Goal: Task Accomplishment & Management: Manage account settings

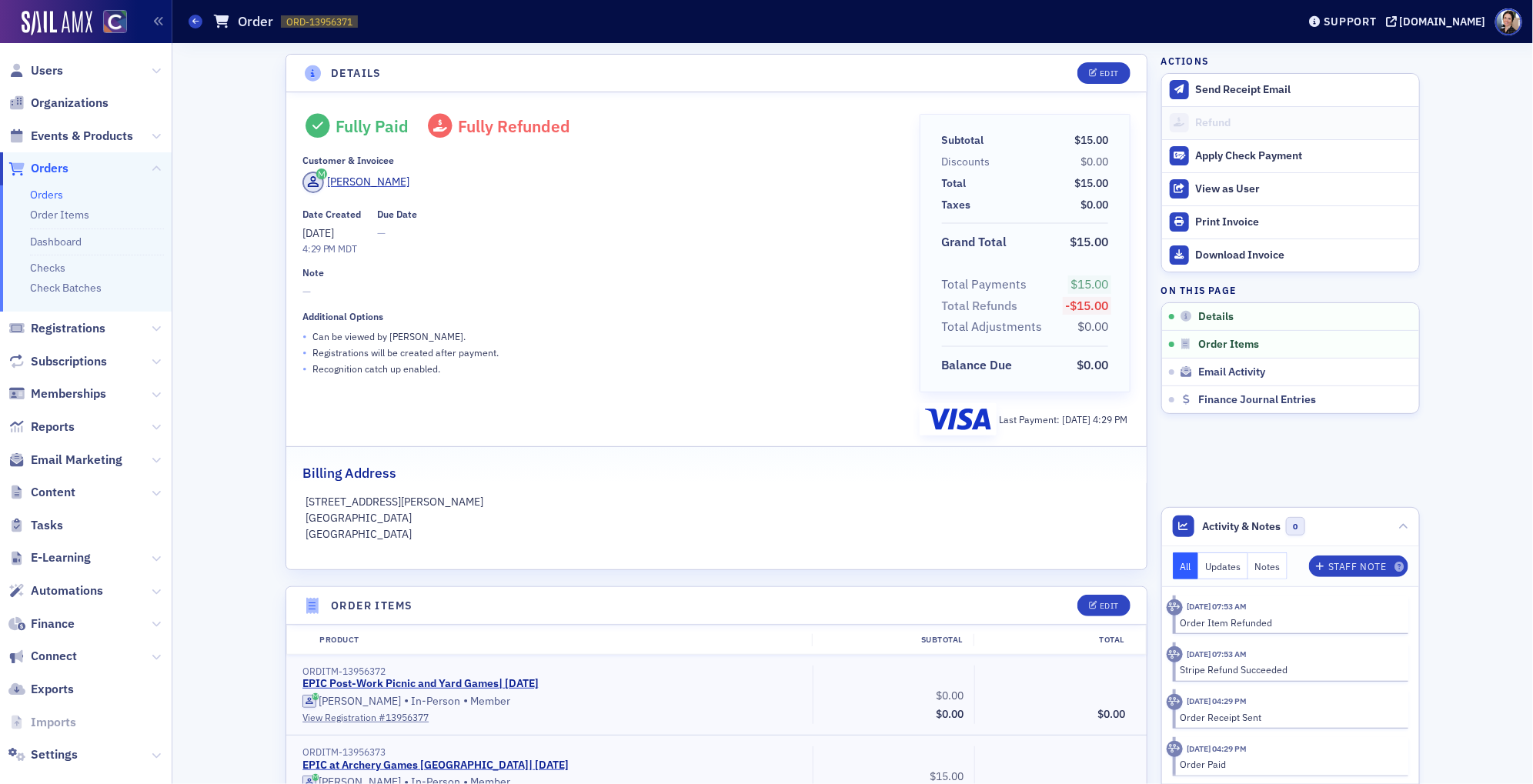
click at [63, 72] on span "Users" at bounding box center [86, 70] width 171 height 33
click at [49, 70] on span "Users" at bounding box center [47, 71] width 32 height 17
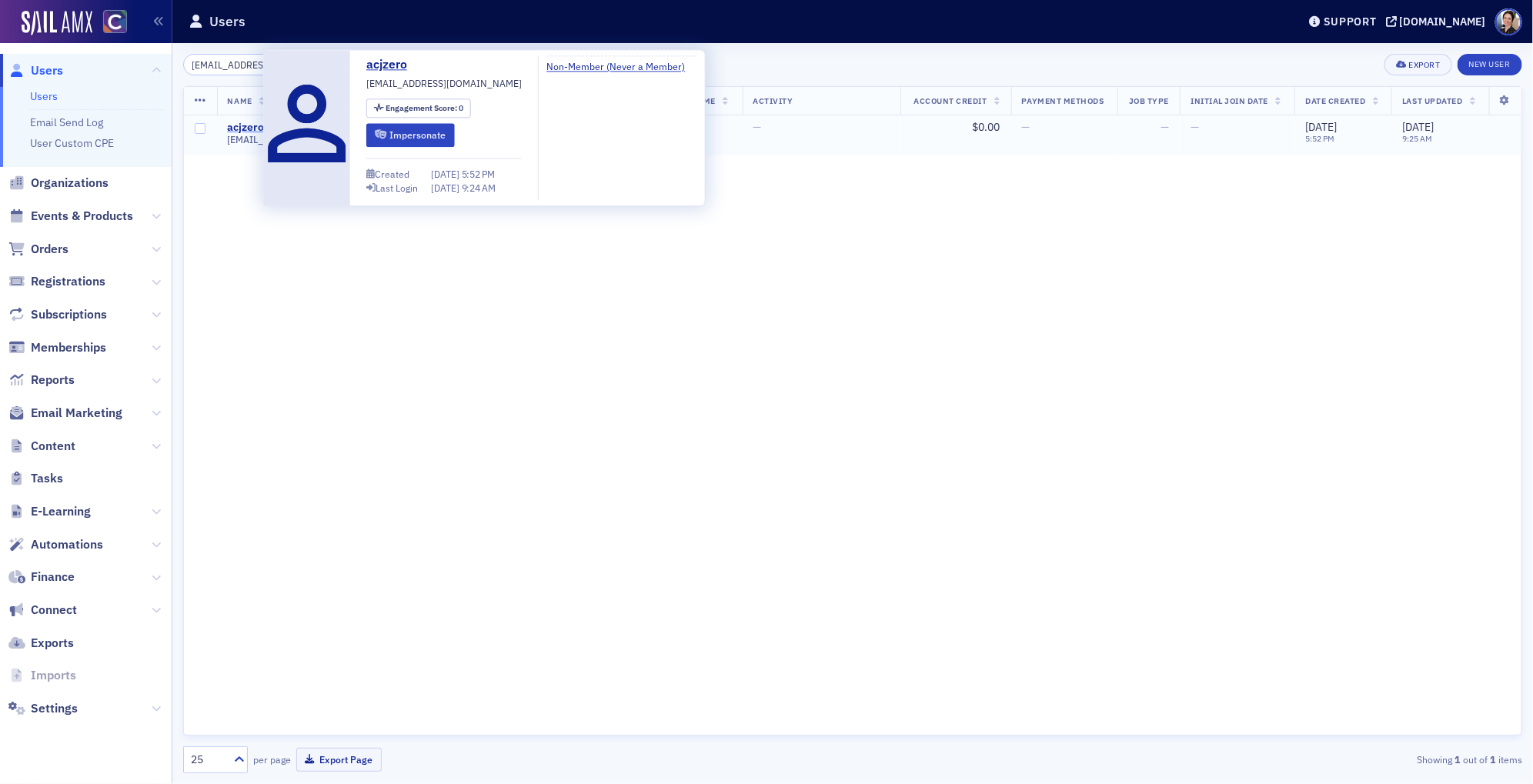
type input "[EMAIL_ADDRESS][DOMAIN_NAME]"
click at [250, 126] on div "acjzero" at bounding box center [246, 127] width 37 height 14
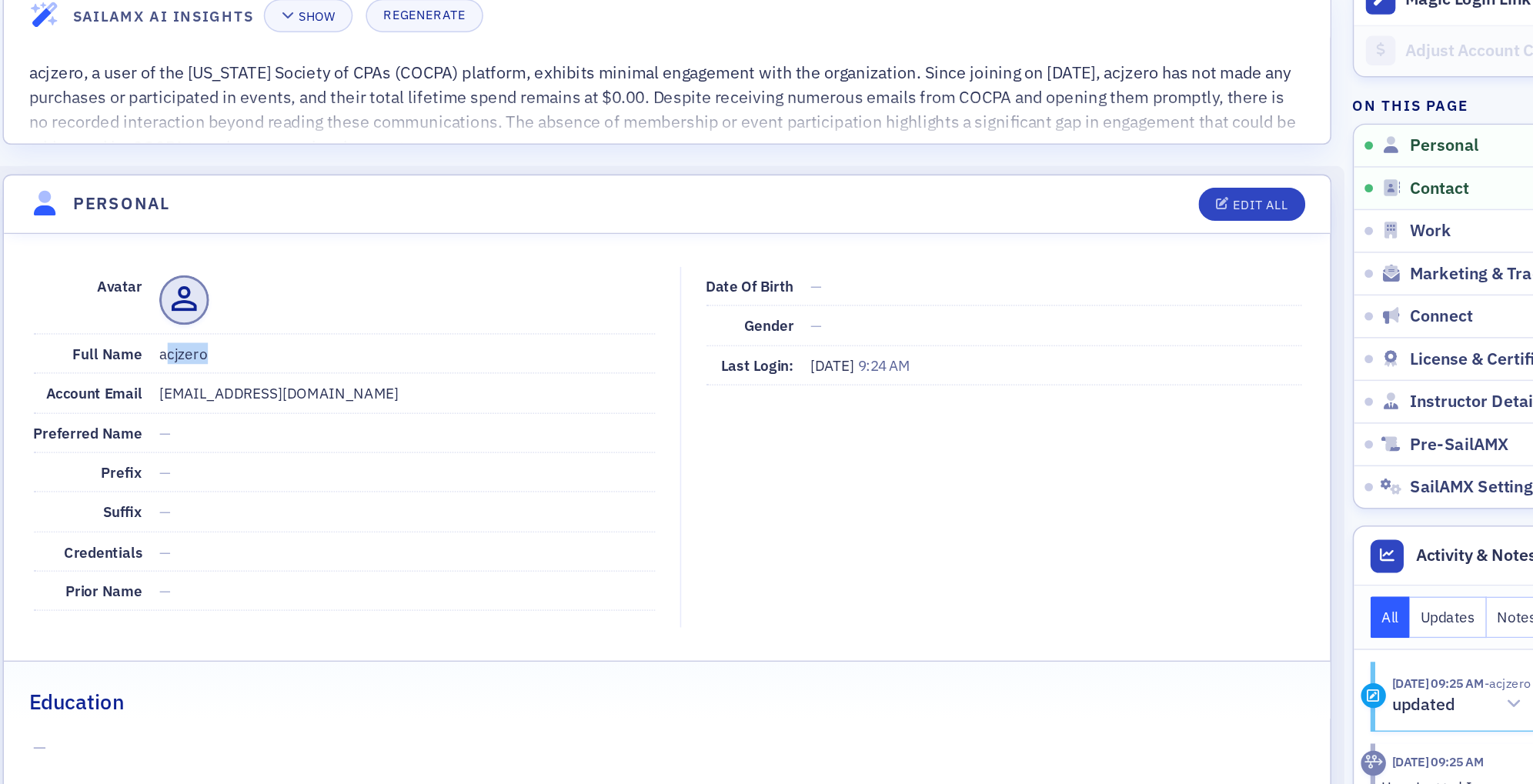
drag, startPoint x: 390, startPoint y: 351, endPoint x: 401, endPoint y: 344, distance: 13.0
click at [407, 344] on dd "acjzero" at bounding box center [548, 352] width 322 height 24
drag, startPoint x: 385, startPoint y: 351, endPoint x: 420, endPoint y: 347, distance: 35.2
click at [421, 349] on div "Full Name acjzero" at bounding box center [507, 352] width 403 height 25
copy dd "acjzero"
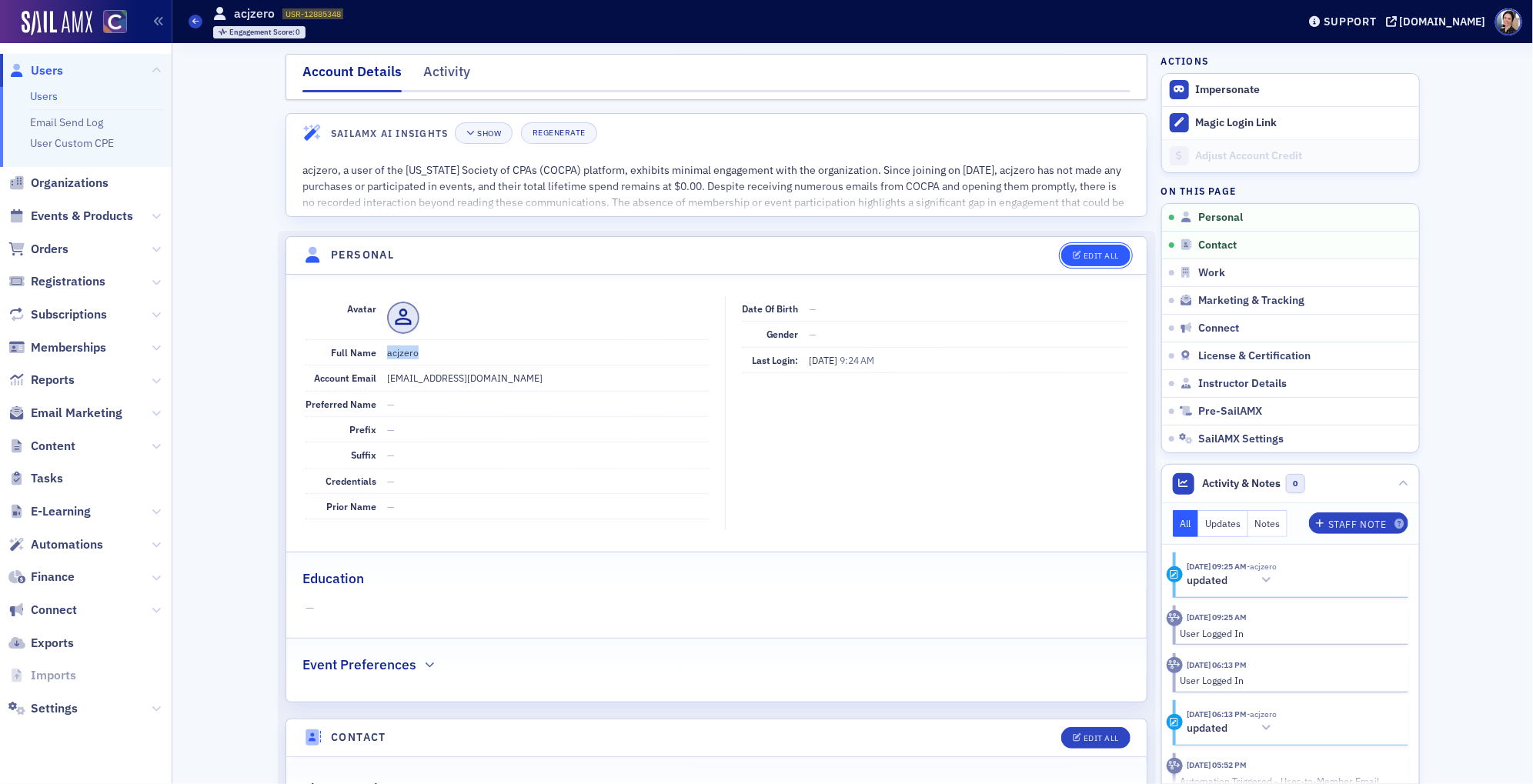
click at [1100, 251] on div "Edit All" at bounding box center [1102, 255] width 36 height 8
select select "US"
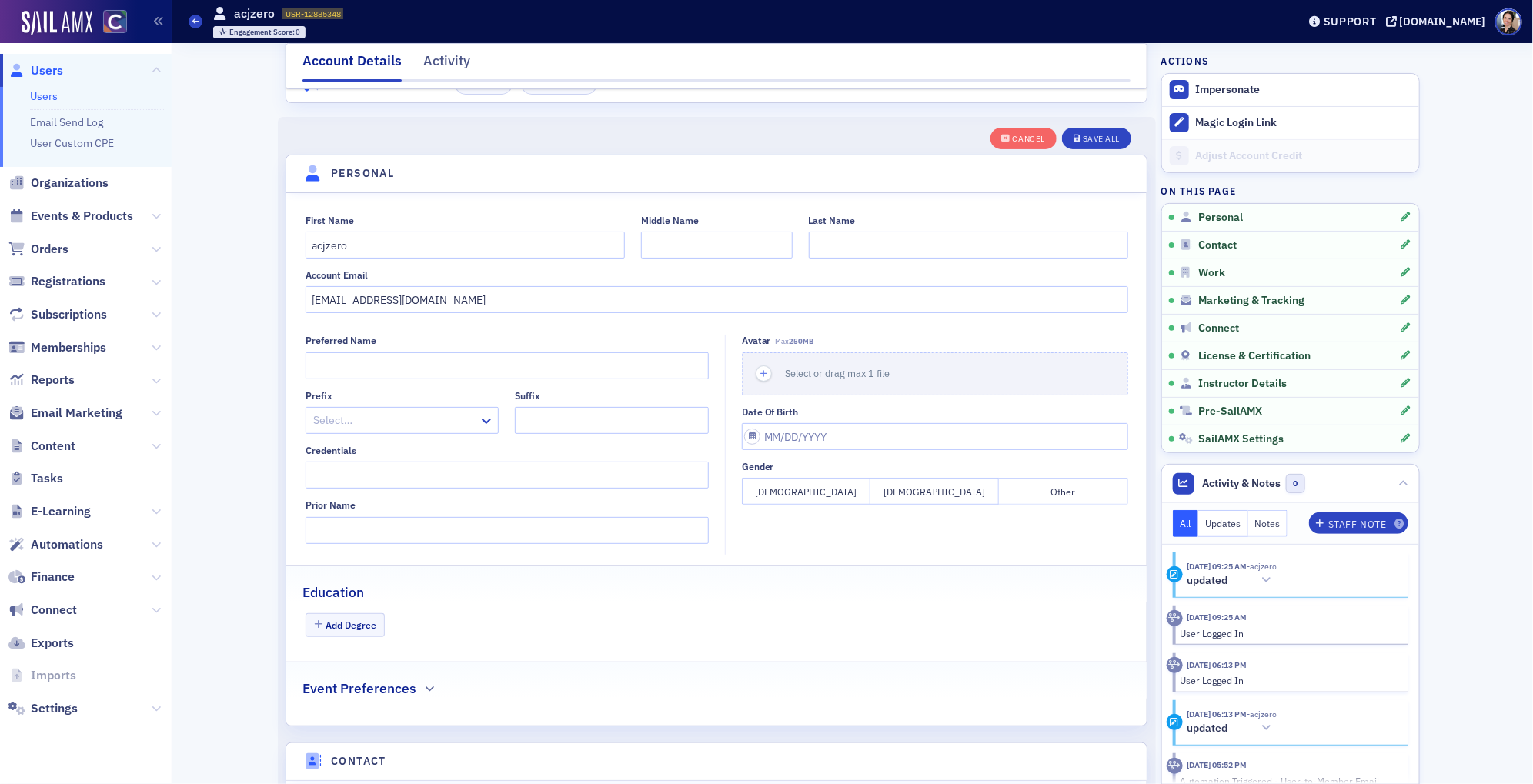
scroll to position [110, 0]
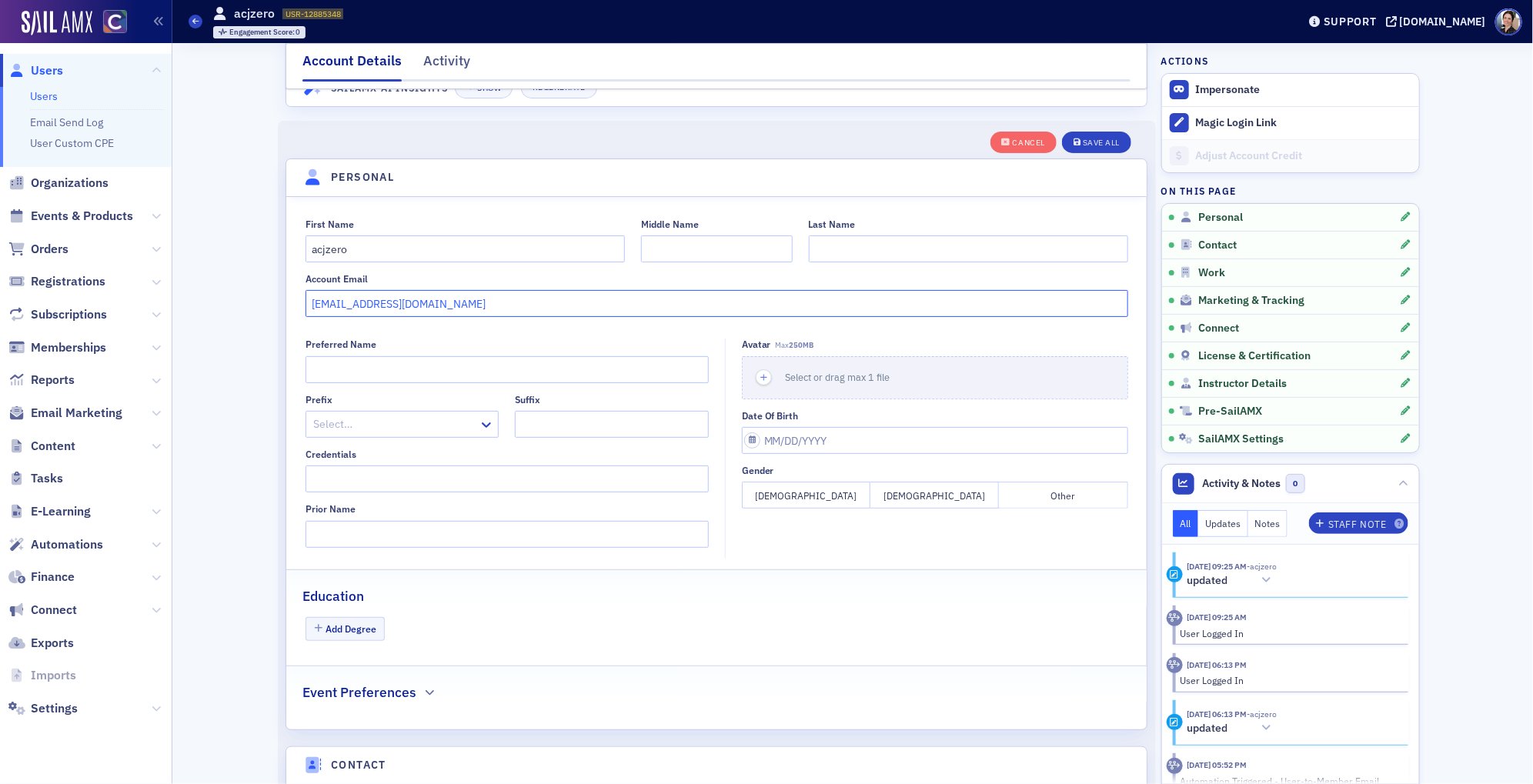
drag, startPoint x: 430, startPoint y: 301, endPoint x: 256, endPoint y: 306, distance: 174.1
click at [831, 255] on input "Last Name" at bounding box center [968, 248] width 319 height 27
type input "D"
type input "P"
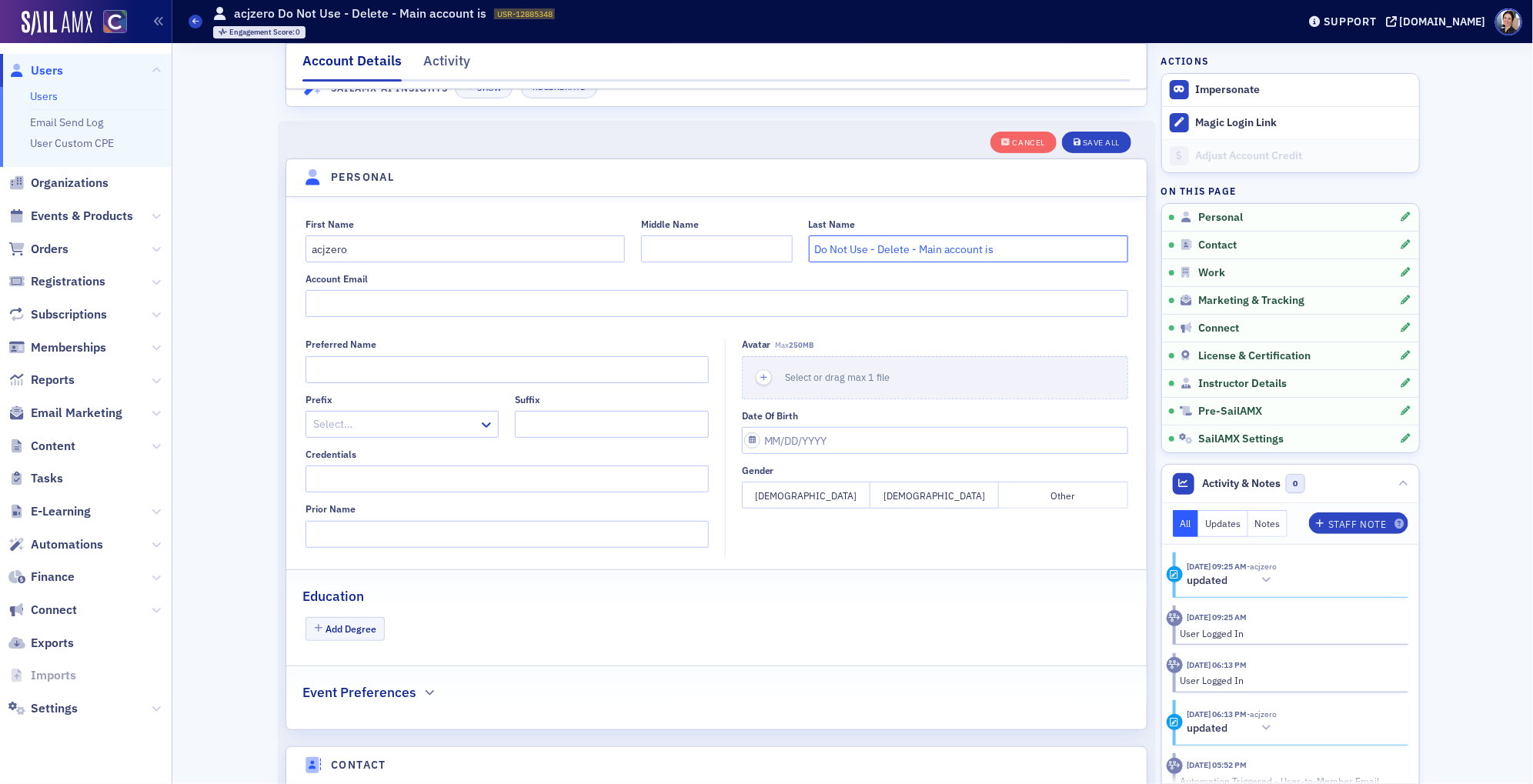
click at [1034, 250] on input "Do Not Use - Delete - Main account is" at bounding box center [968, 248] width 319 height 27
paste input "USR-12928503"
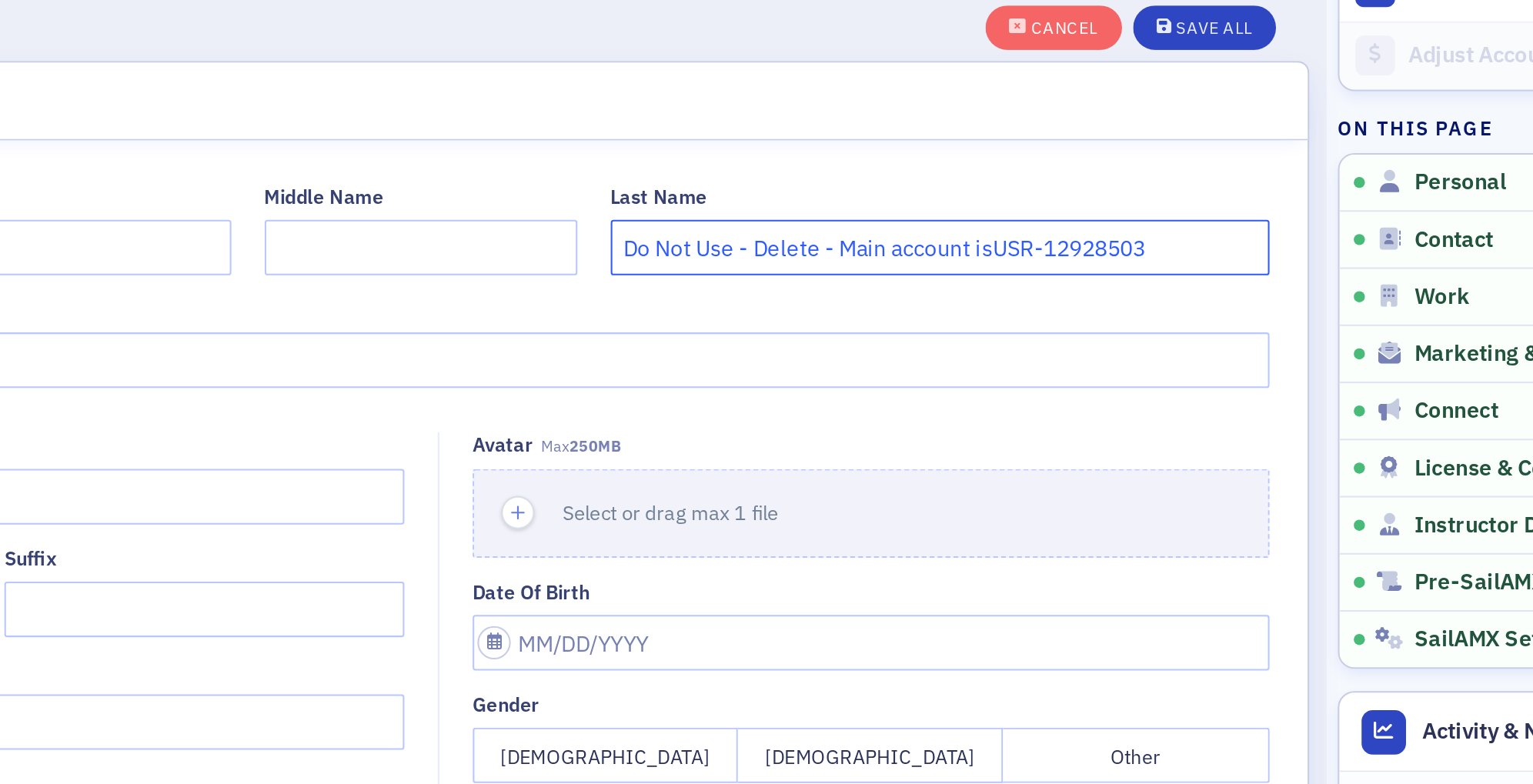
click at [992, 249] on input "Do Not Use - Delete - Main account isUSR-12928503" at bounding box center [968, 248] width 319 height 27
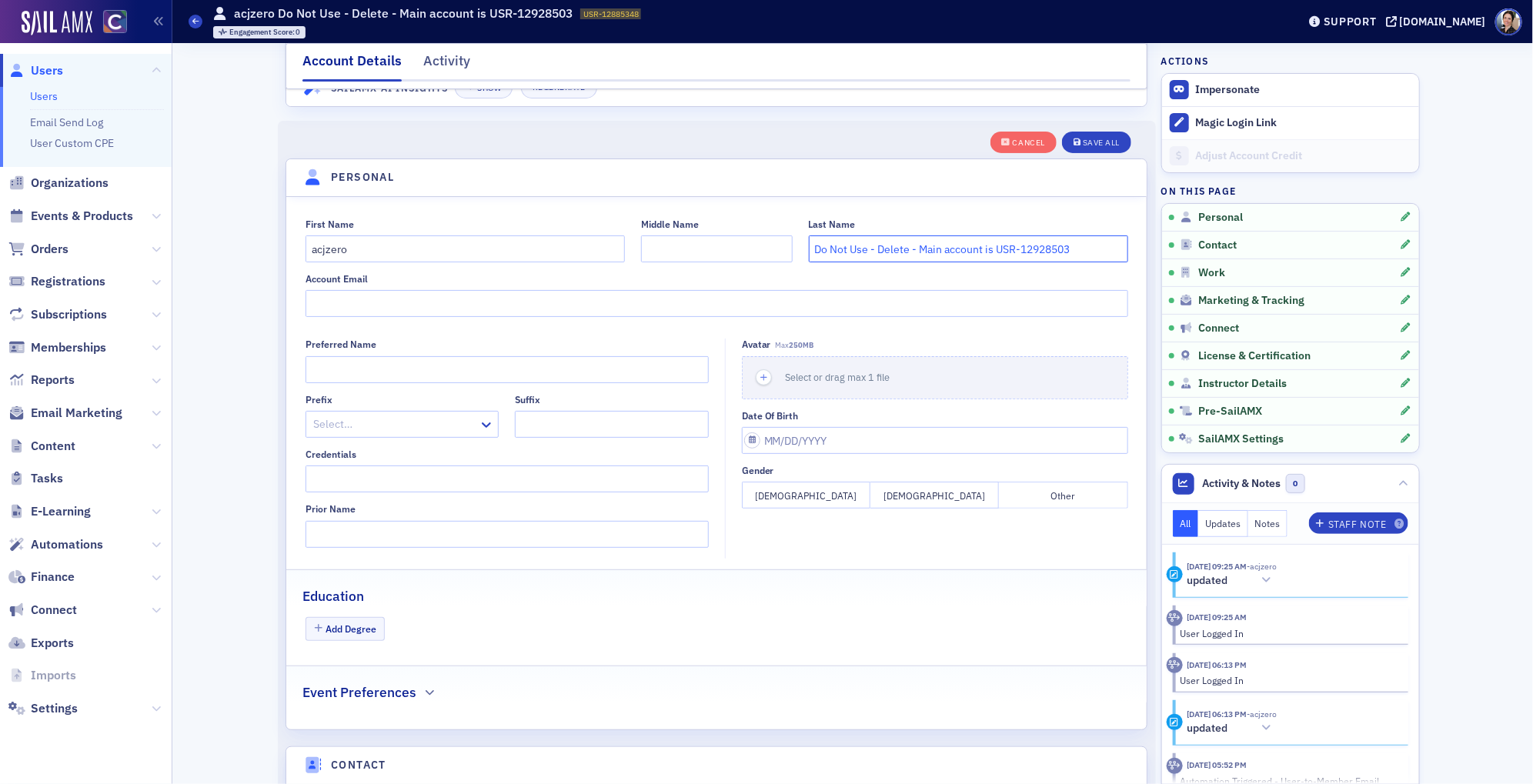
drag, startPoint x: 921, startPoint y: 247, endPoint x: 1080, endPoint y: 243, distance: 159.1
click at [1080, 243] on input "Do Not Use - Delete - Main account is USR-12928503" at bounding box center [968, 248] width 319 height 27
type input "Do Not Use - Delete - Main account is USR-12928503"
click at [1107, 141] on div "Save All" at bounding box center [1101, 142] width 37 height 8
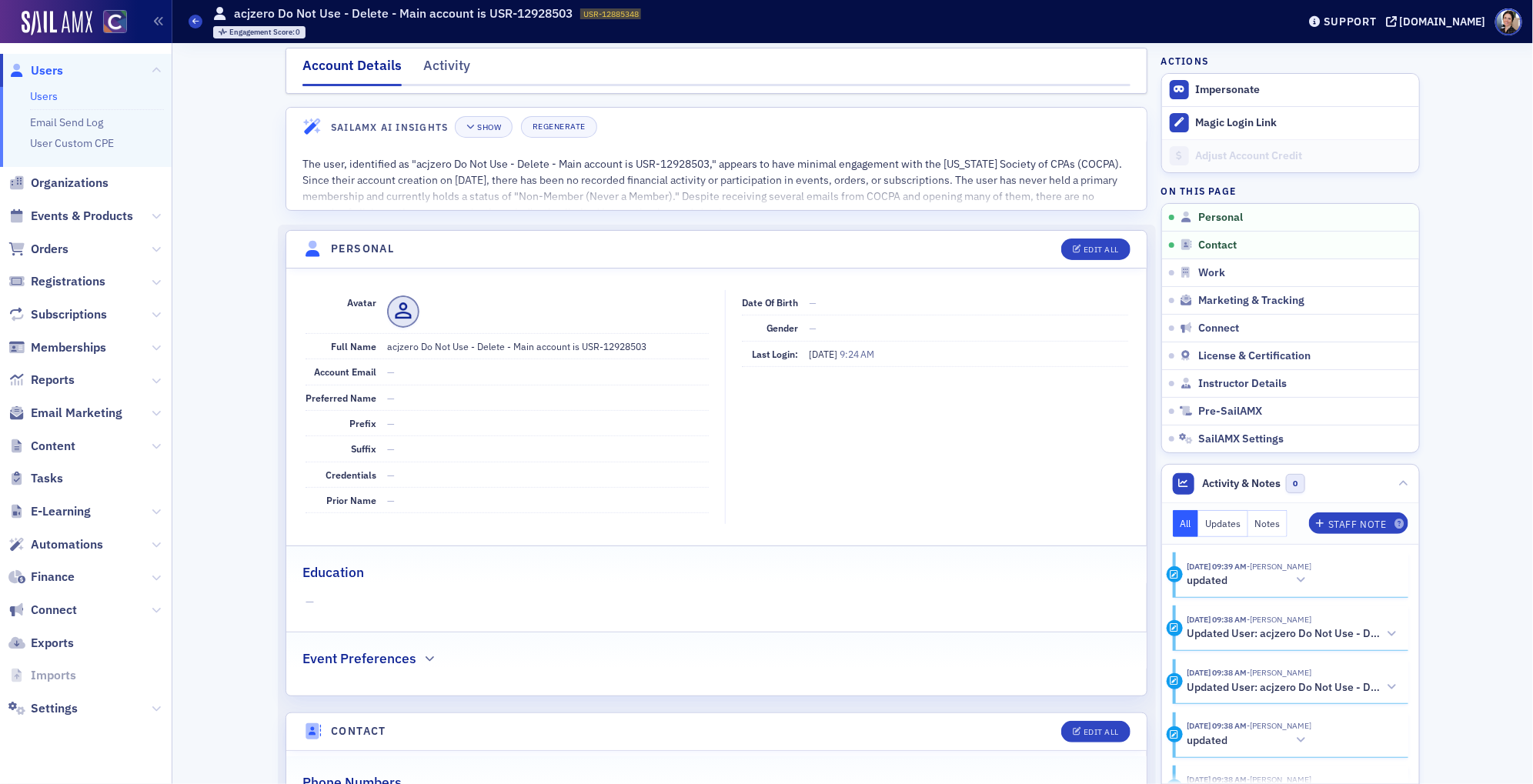
scroll to position [0, 0]
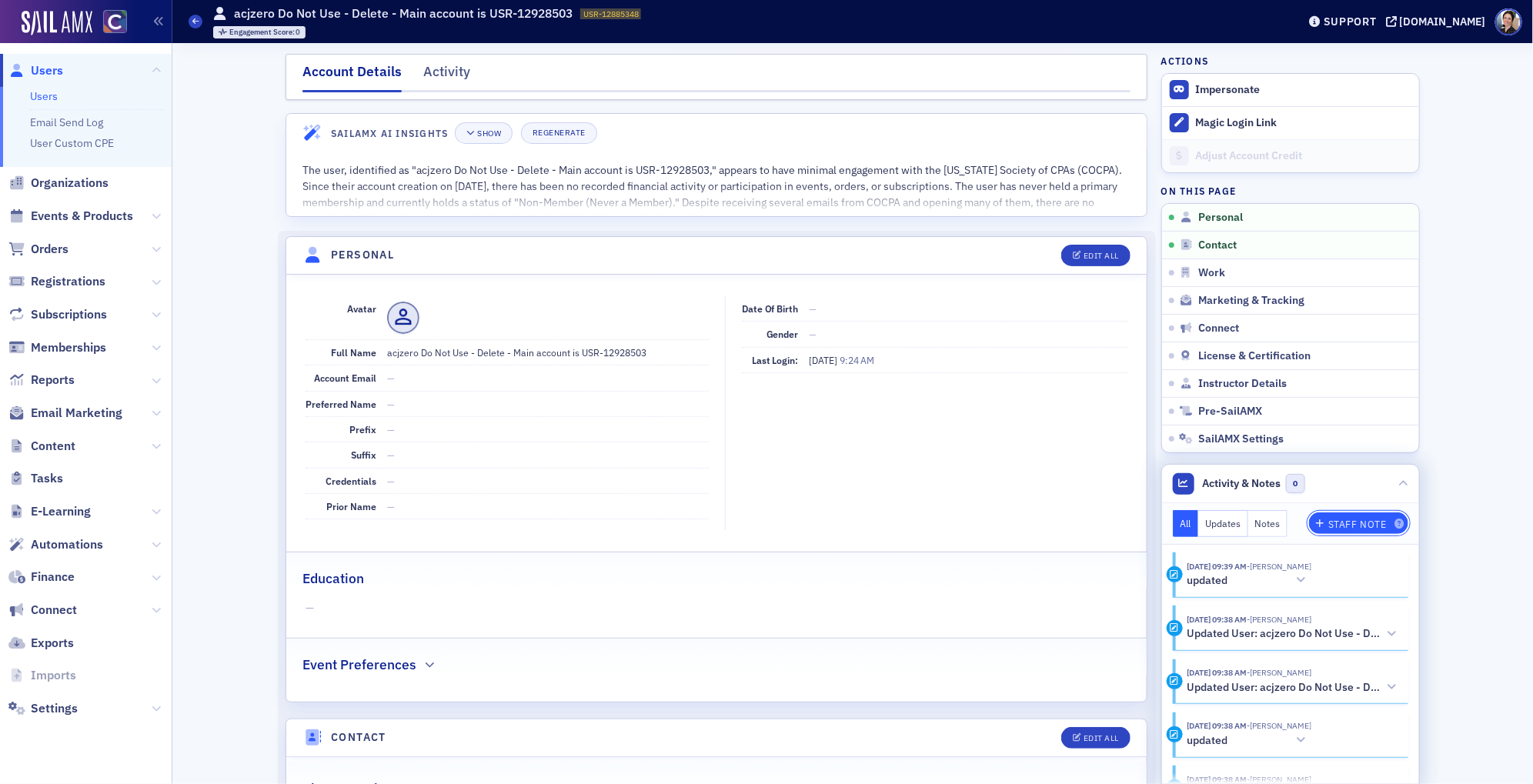
click at [1346, 520] on div "Staff Note" at bounding box center [1358, 523] width 58 height 8
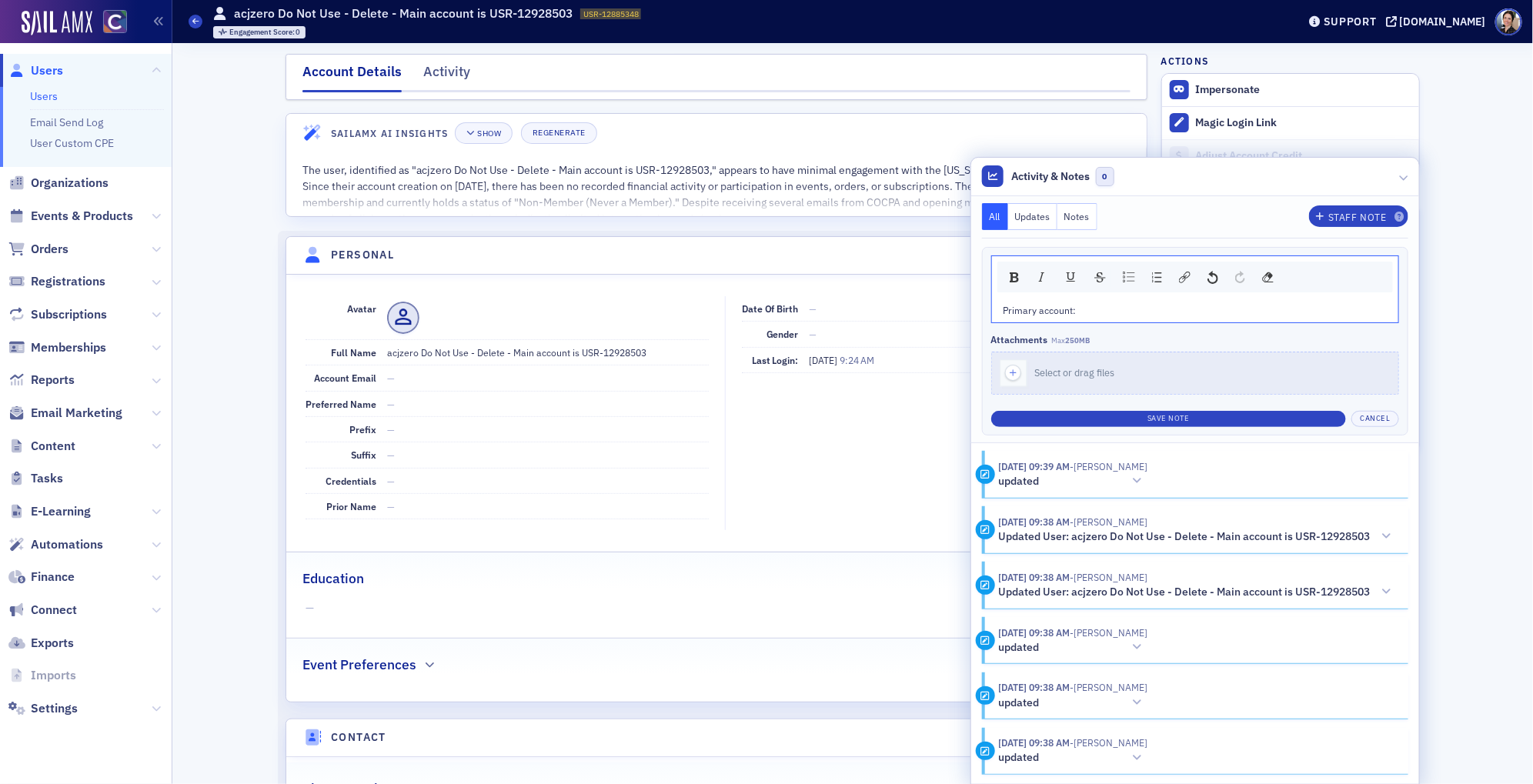
click at [1097, 314] on div "Primary account:" at bounding box center [1196, 310] width 385 height 14
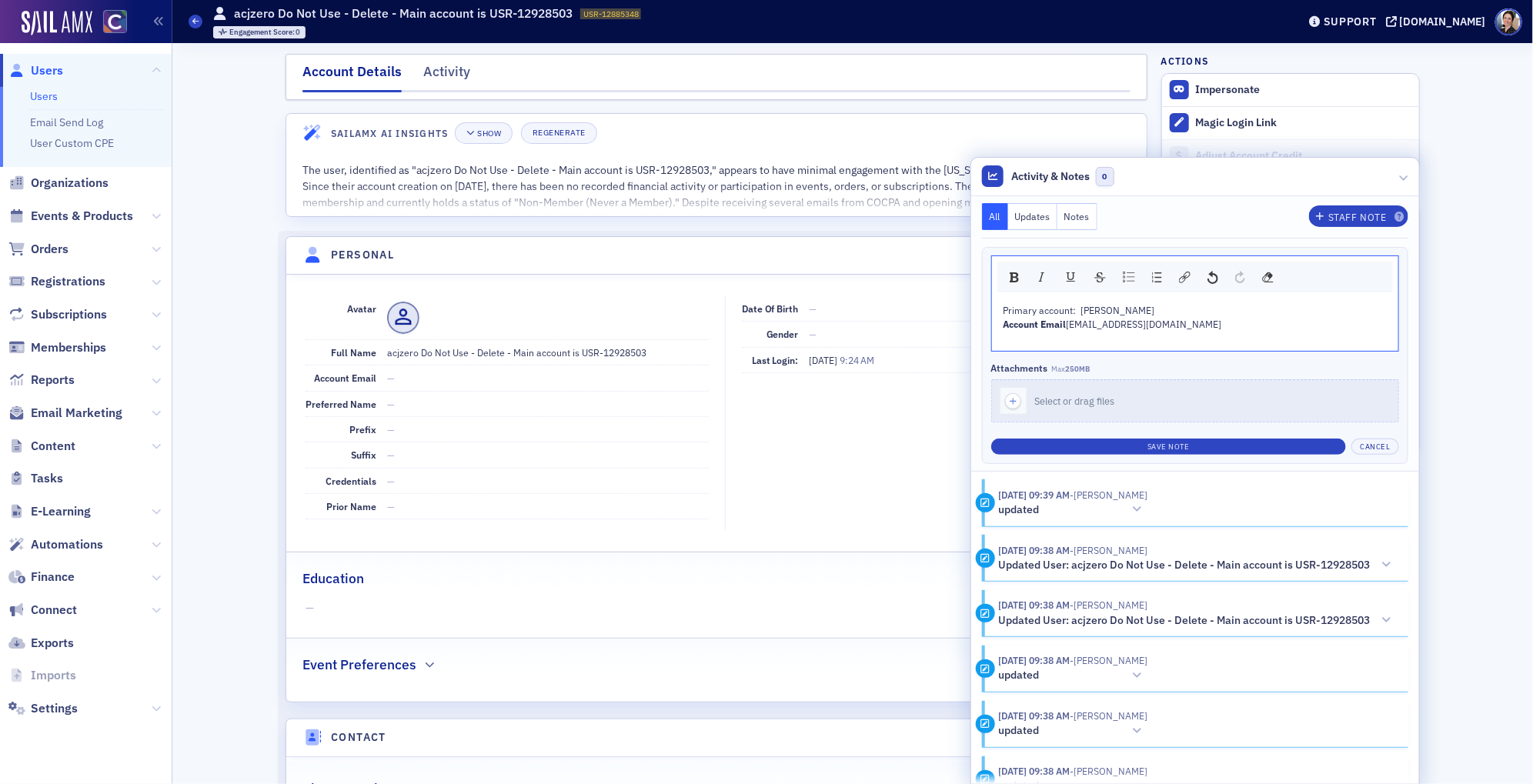
click at [1041, 336] on div "rdw-editor" at bounding box center [1196, 338] width 385 height 14
click at [1128, 439] on button "Save Note" at bounding box center [1170, 446] width 356 height 16
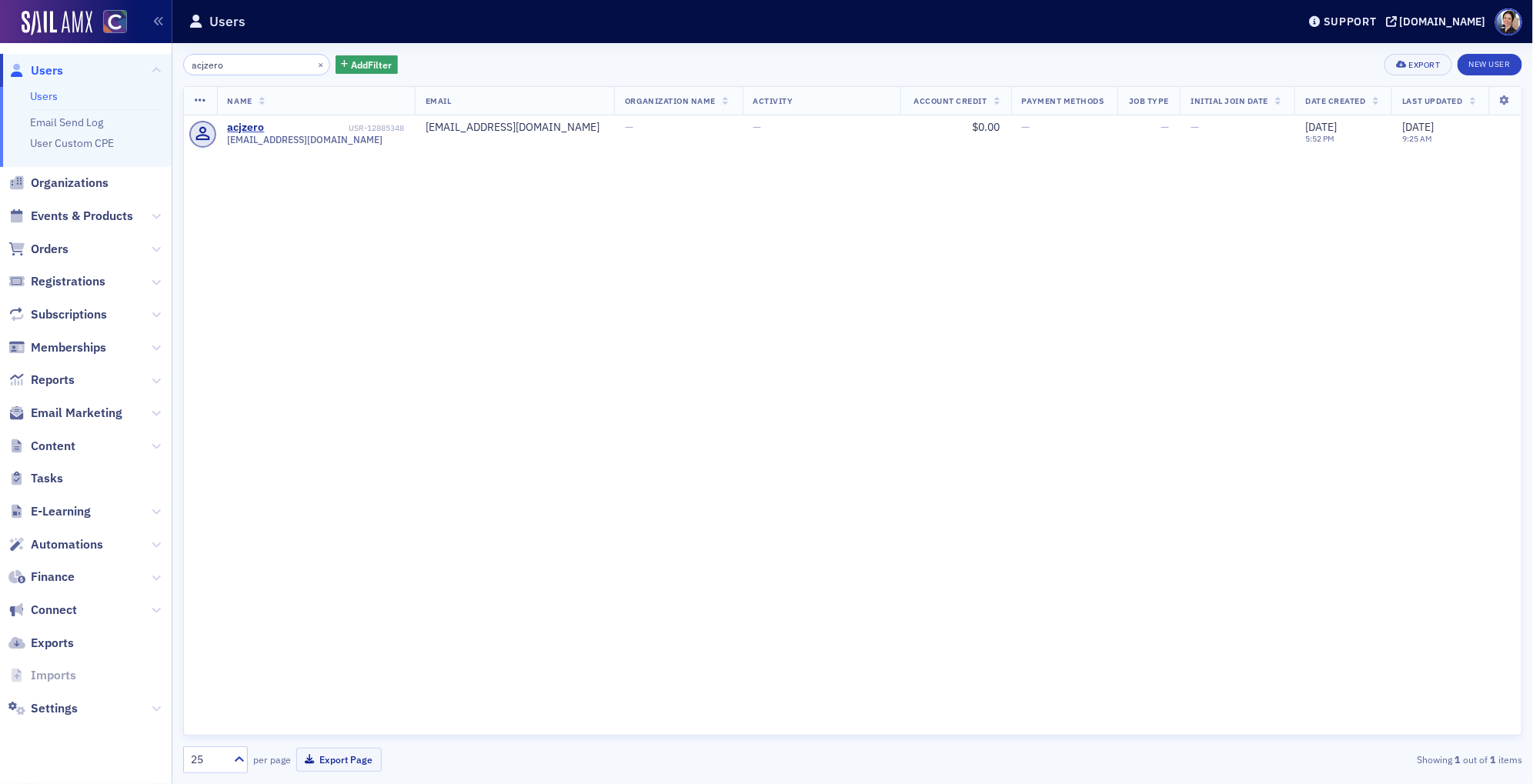
click at [198, 65] on input "acjzero" at bounding box center [257, 64] width 147 height 22
type input "cjzero"
click at [61, 74] on span "Users" at bounding box center [47, 71] width 32 height 17
click at [314, 63] on button "×" at bounding box center [320, 63] width 14 height 14
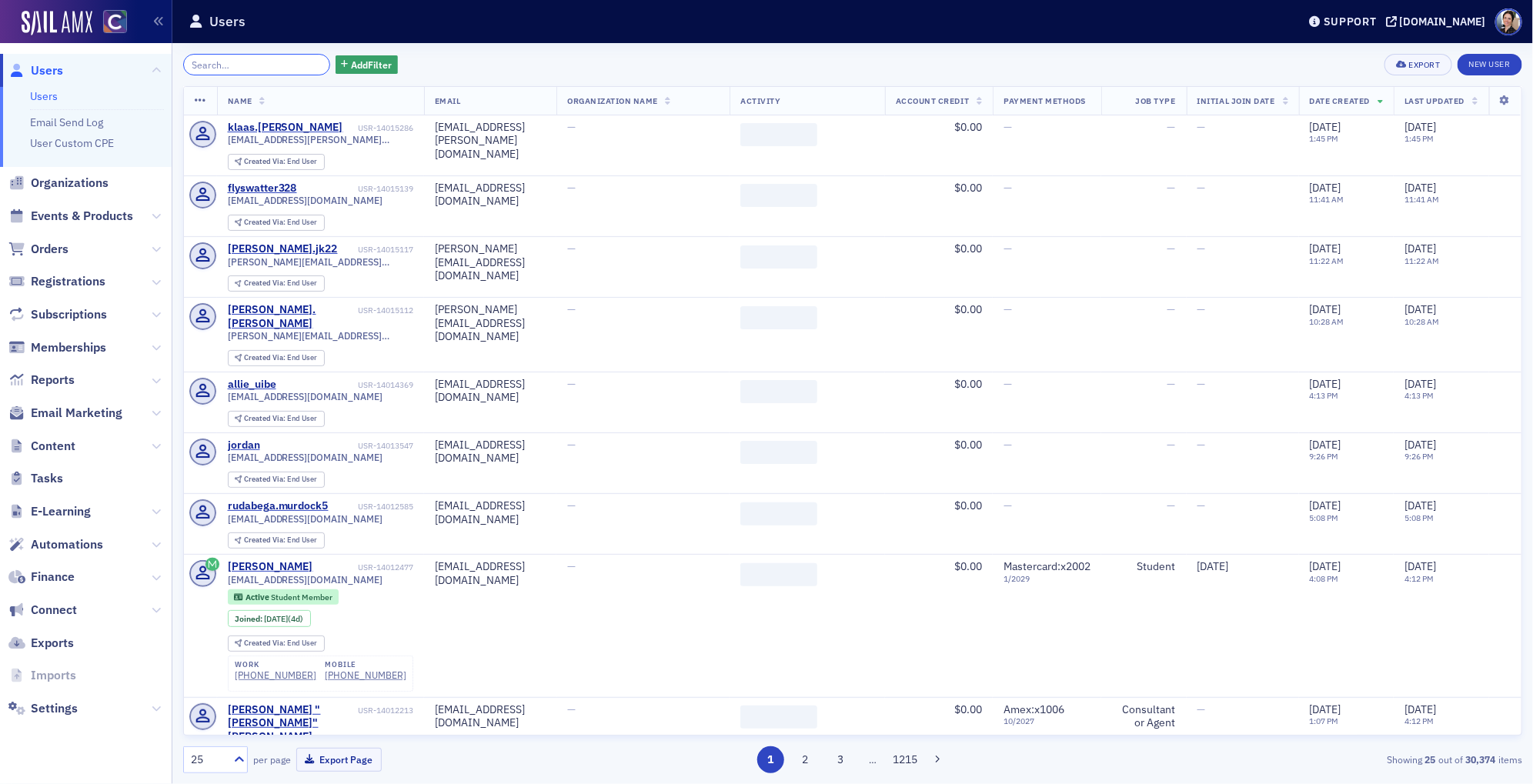
click at [278, 65] on input "search" at bounding box center [257, 64] width 147 height 22
click at [278, 63] on input "search" at bounding box center [257, 64] width 147 height 22
paste input "aujohnson@deloitte.com"
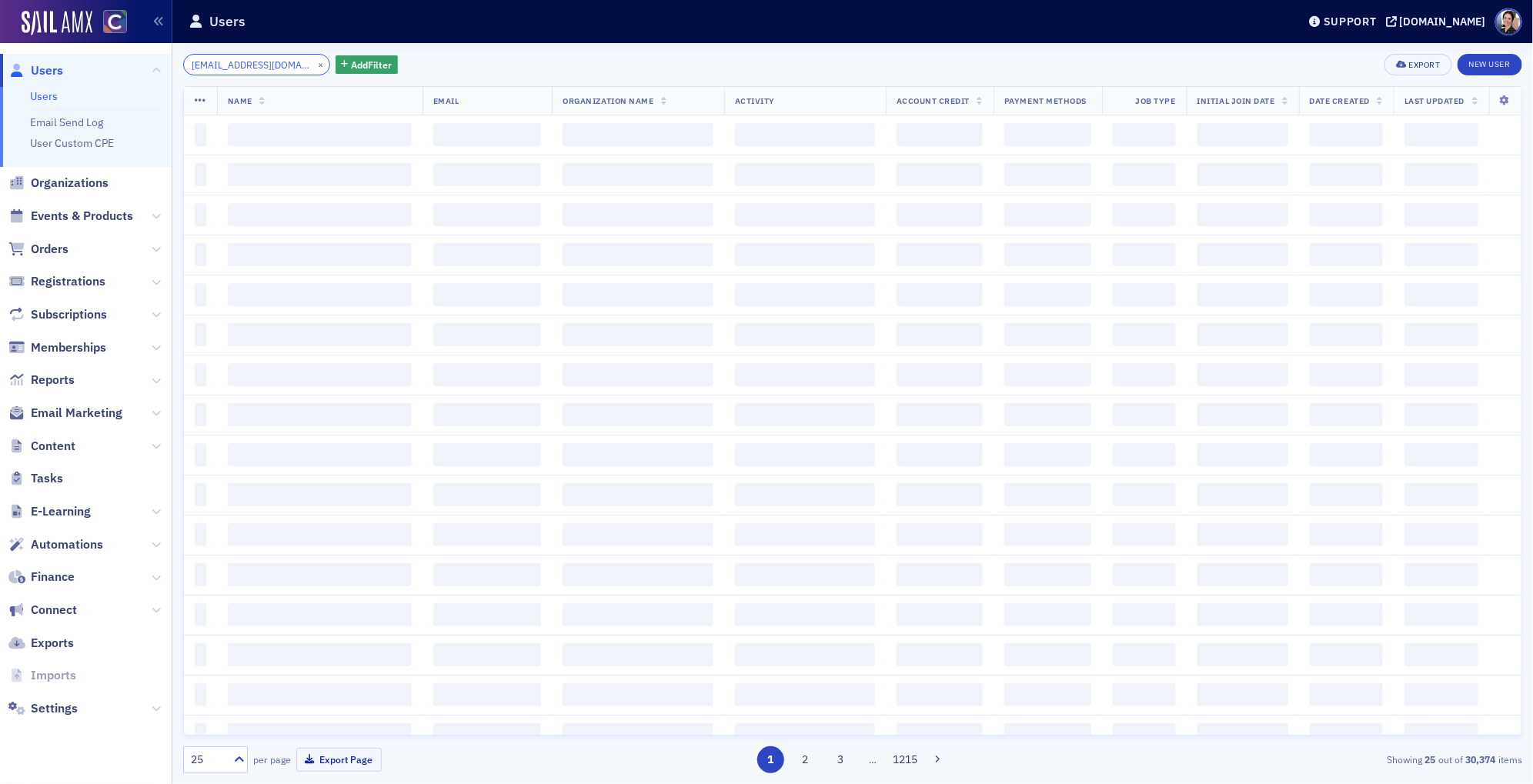
scroll to position [0, 4]
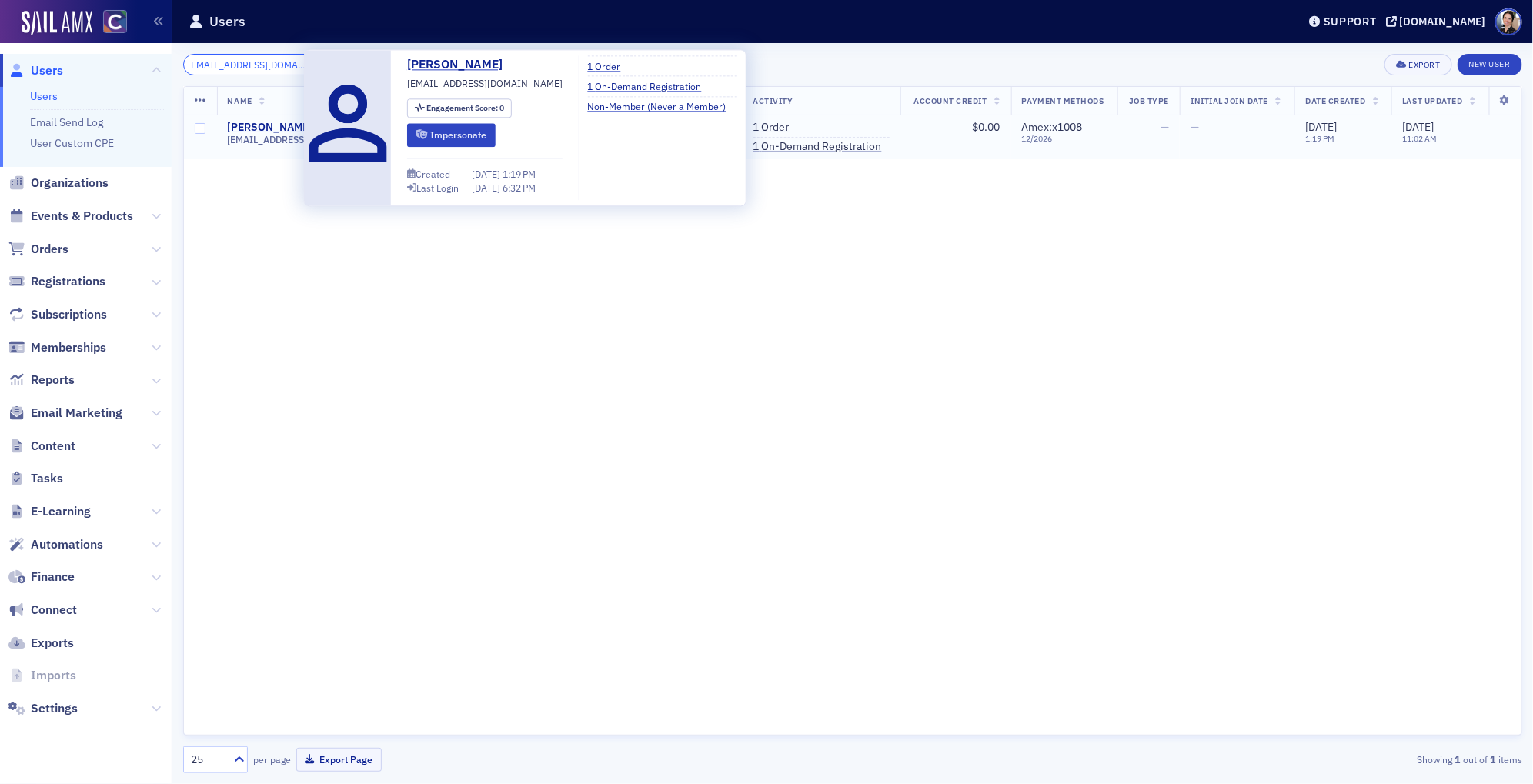
type input "aujohnson@deloitte.com"
click at [267, 126] on div "Austin Johnson" at bounding box center [270, 127] width 86 height 14
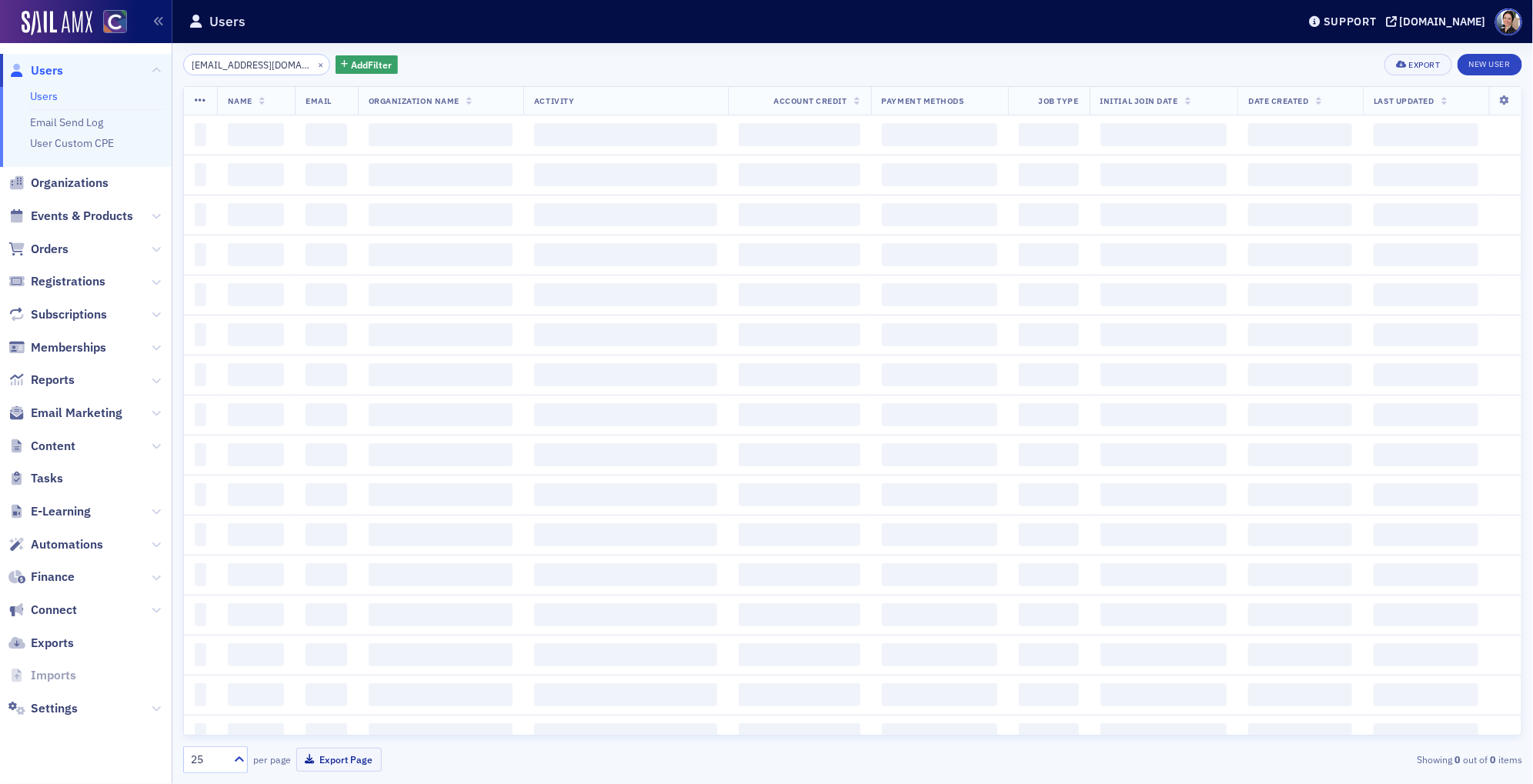
scroll to position [0, 4]
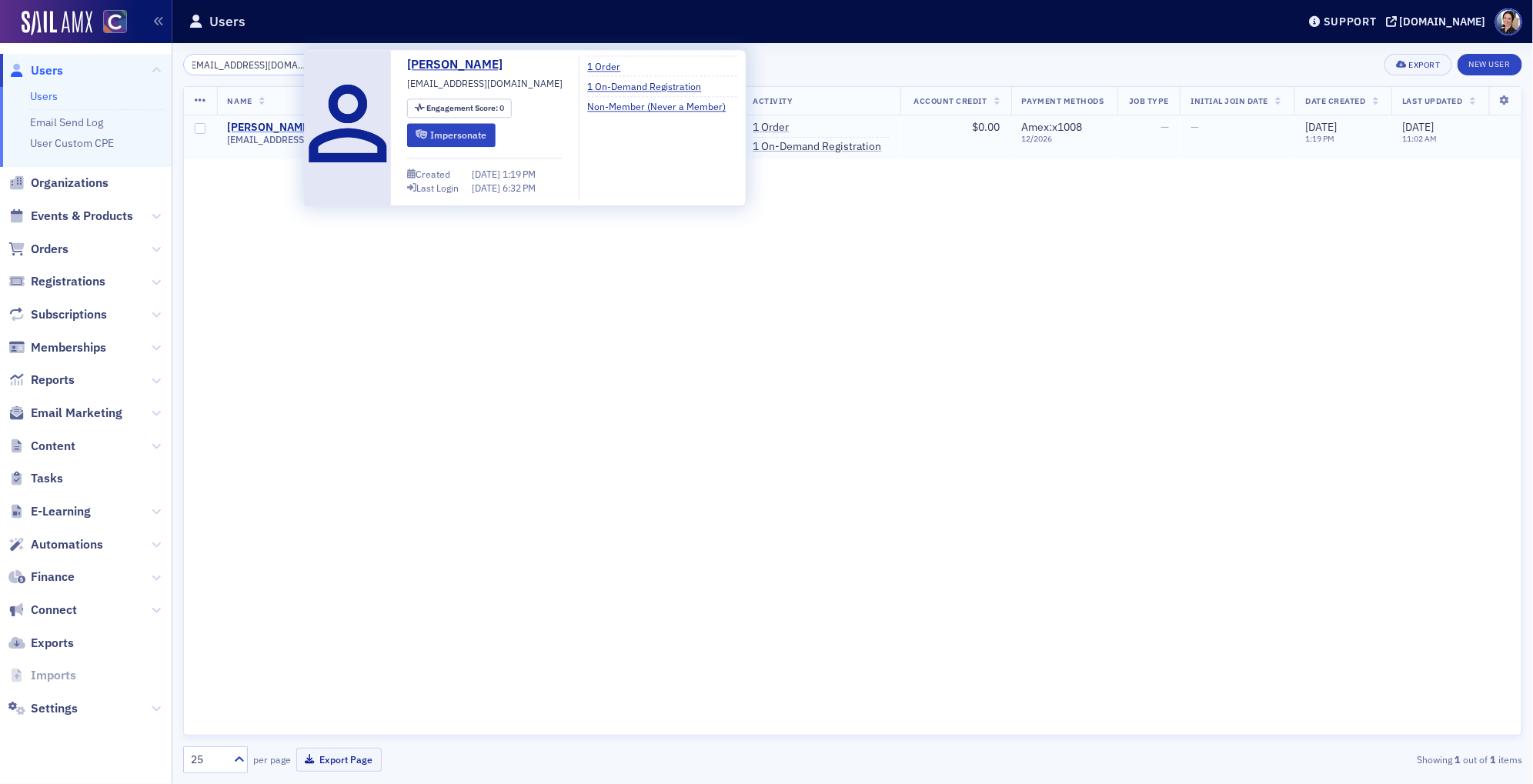
click at [276, 124] on div "Austin Johnson" at bounding box center [270, 127] width 86 height 14
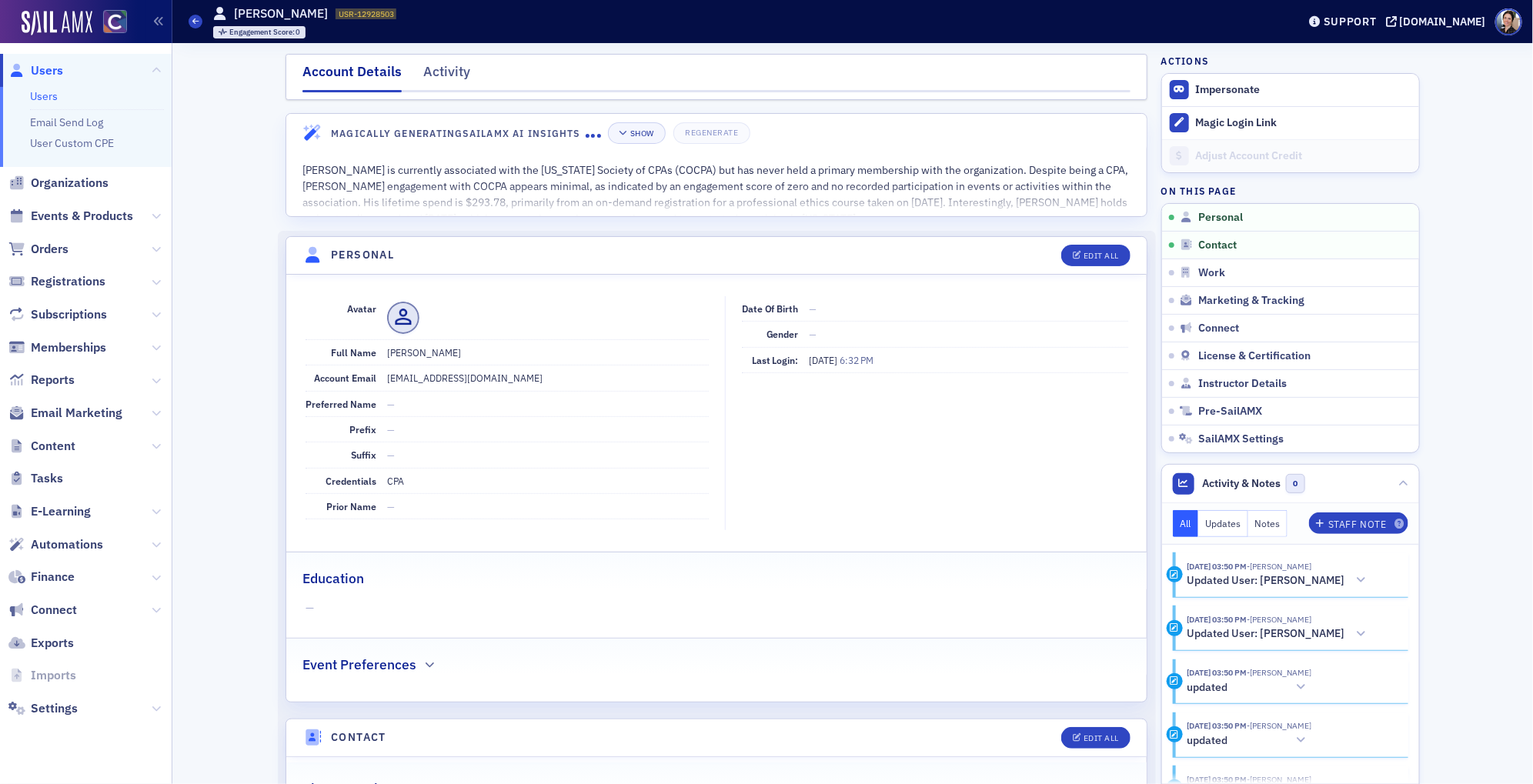
click at [1102, 238] on header "Personal Edit All" at bounding box center [717, 256] width 861 height 38
click at [1104, 247] on button "Edit All" at bounding box center [1096, 255] width 70 height 22
select select "US"
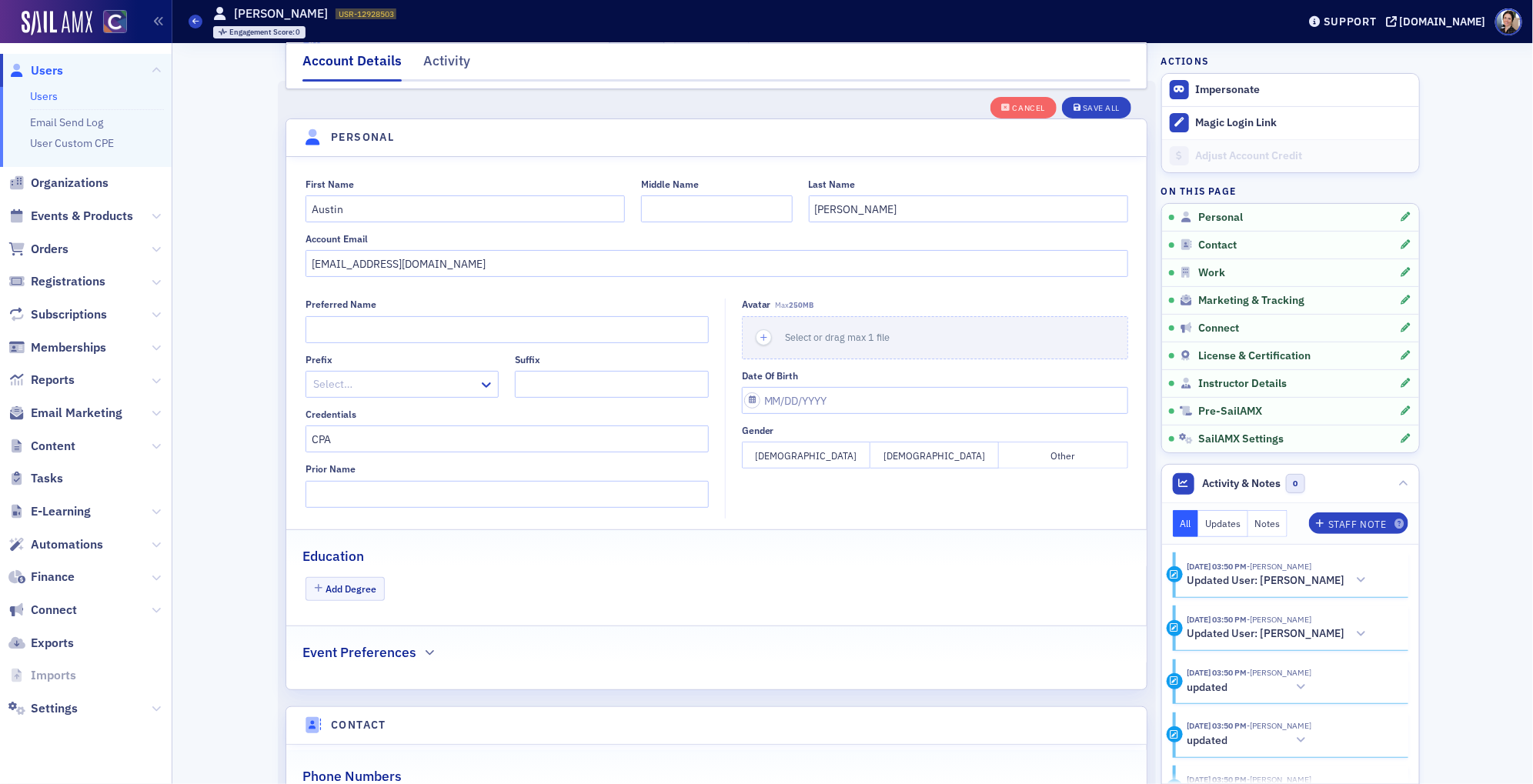
scroll to position [178, 0]
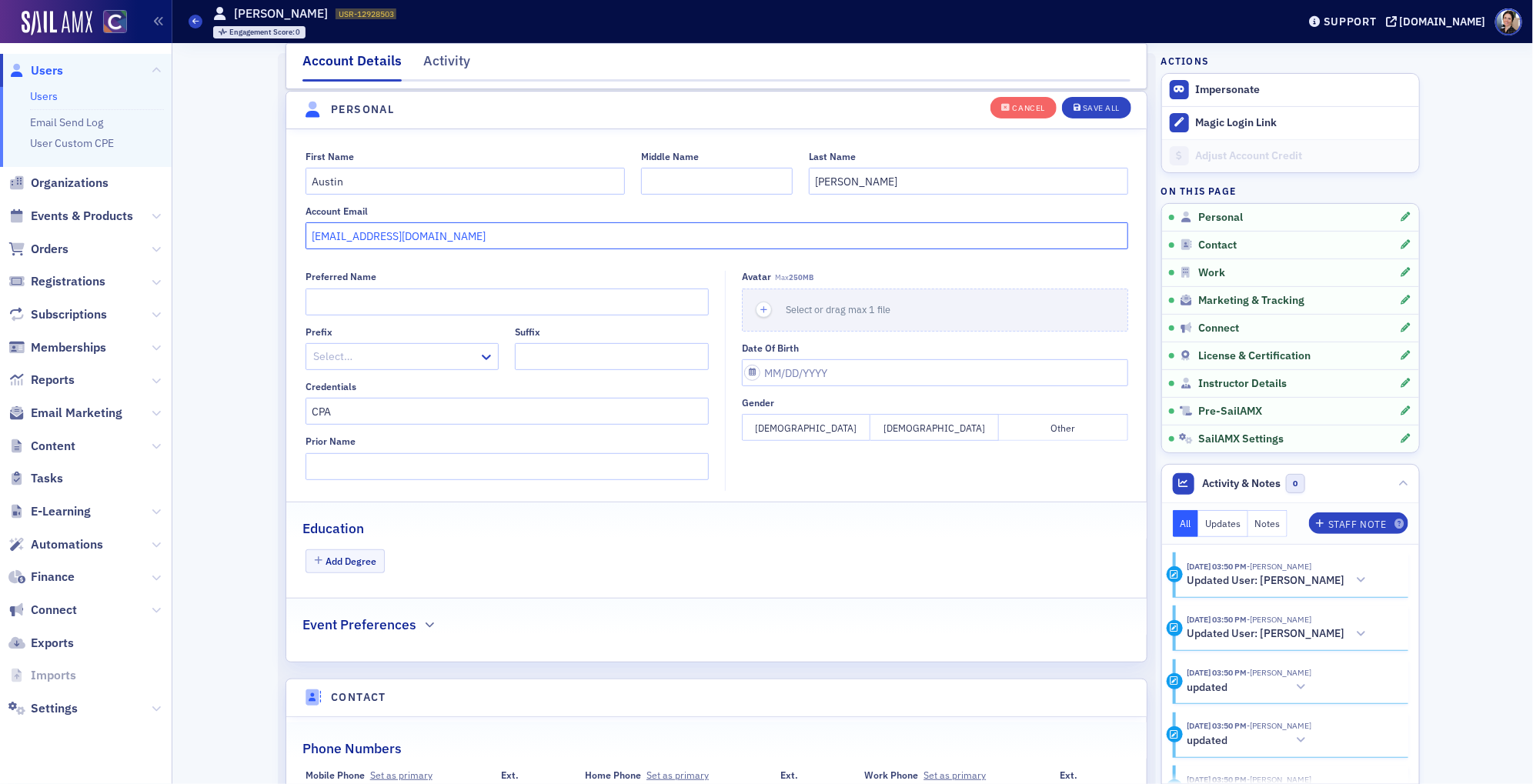
drag, startPoint x: 452, startPoint y: 238, endPoint x: 297, endPoint y: 232, distance: 155.1
click at [297, 232] on div "First Name Austin Middle Name Last Name Johnson Account Email aujohnson@deloitt…" at bounding box center [717, 200] width 861 height 99
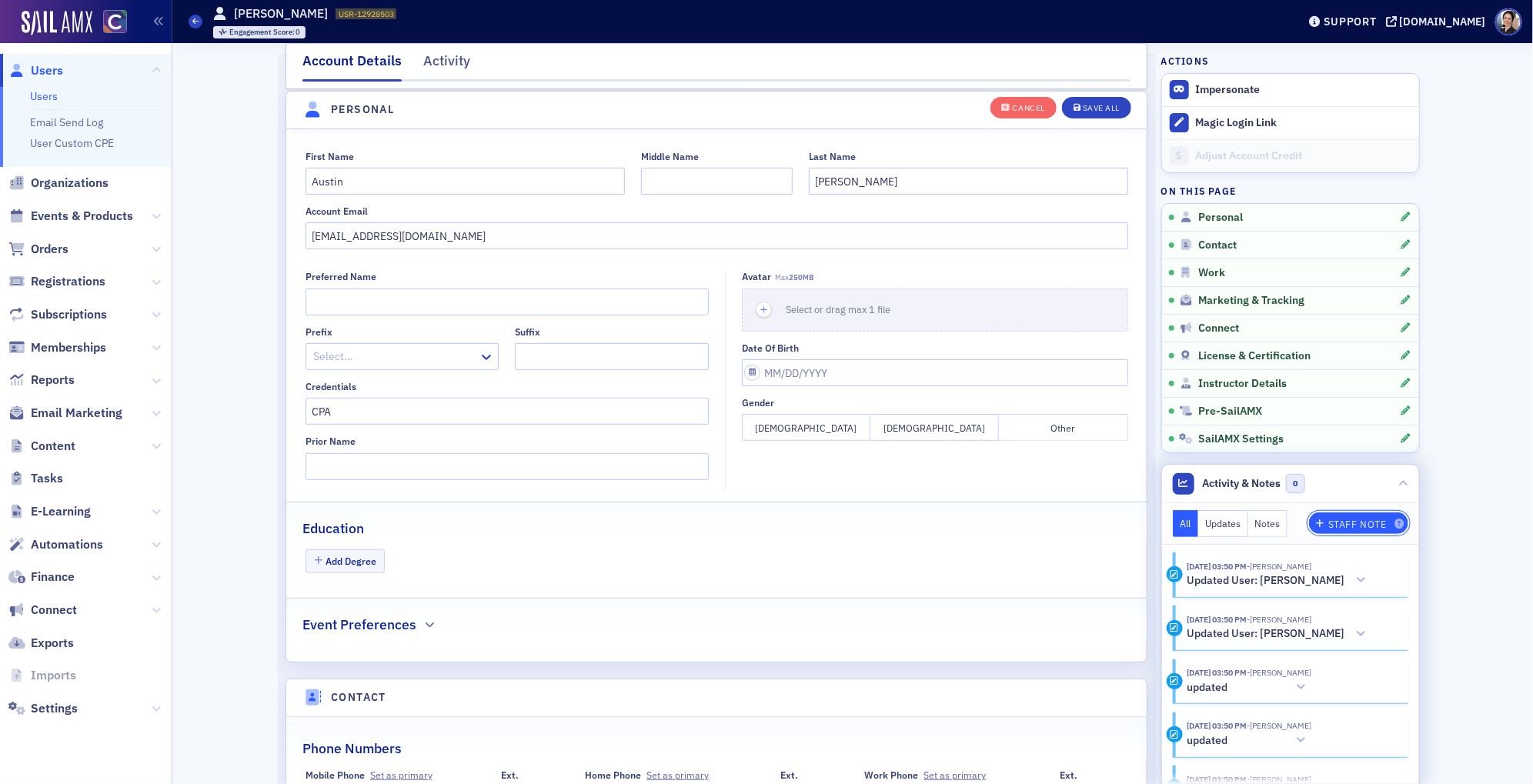
click at [1365, 524] on div "Staff Note" at bounding box center [1358, 523] width 58 height 8
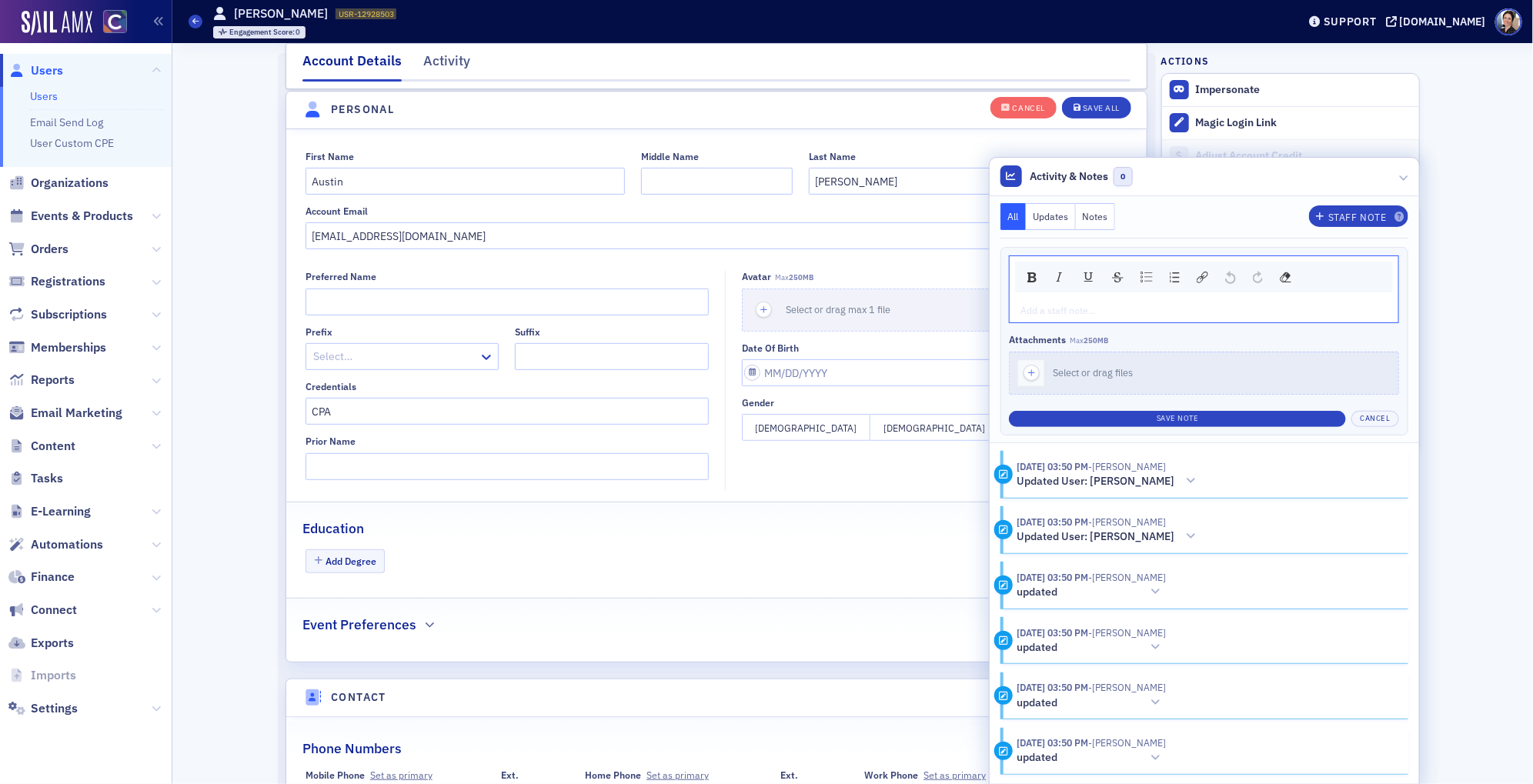
click at [1056, 312] on div "rdw-editor" at bounding box center [1203, 310] width 366 height 14
click at [1186, 312] on div "9/2/25 - changed email to" at bounding box center [1203, 310] width 366 height 14
drag, startPoint x: 449, startPoint y: 235, endPoint x: 288, endPoint y: 238, distance: 161.0
click at [288, 238] on div "First Name Austin Middle Name Last Name Johnson Account Email aujohnson@deloitt…" at bounding box center [717, 200] width 861 height 99
click at [362, 235] on input "aujohnson@deloitte.com" at bounding box center [717, 235] width 823 height 27
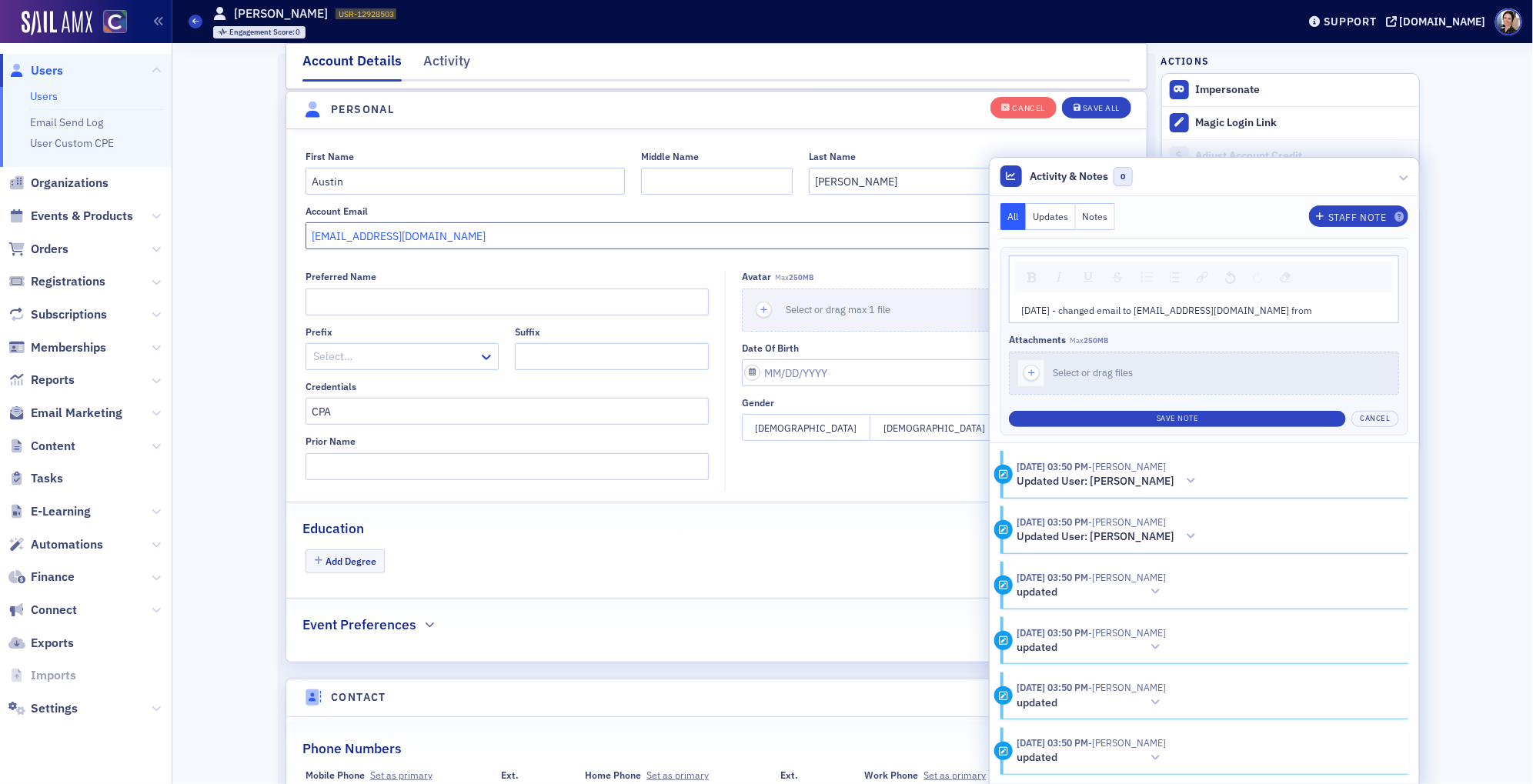
drag, startPoint x: 436, startPoint y: 237, endPoint x: 302, endPoint y: 230, distance: 134.2
click at [303, 230] on div "First Name Austin Middle Name Last Name Johnson Account Email aujohnson@deloitt…" at bounding box center [717, 200] width 861 height 99
click at [1321, 310] on div "9/2/25 - changed email to austinjohnson1142@gmail.com from" at bounding box center [1203, 310] width 366 height 14
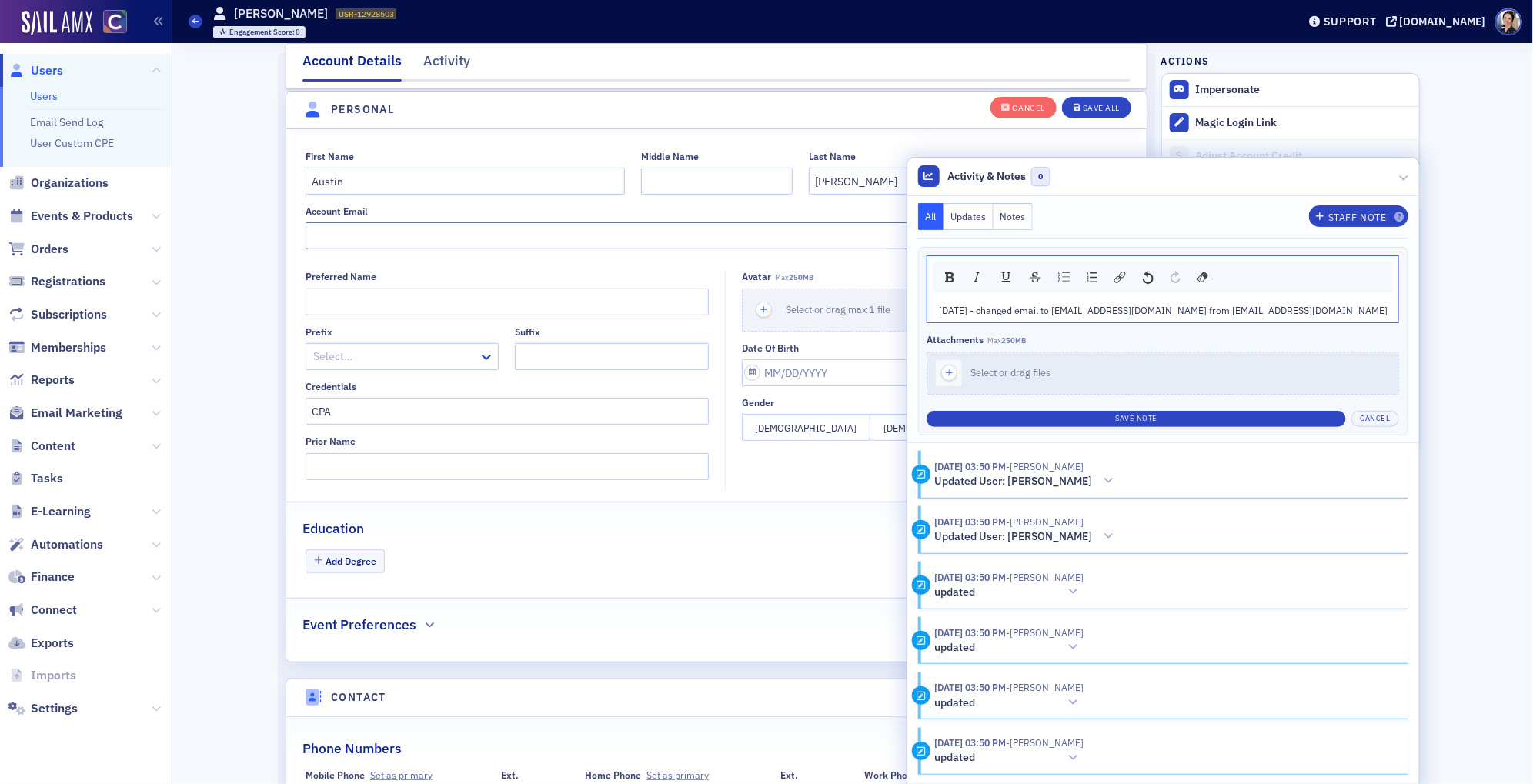
click at [392, 233] on input "Account Email" at bounding box center [717, 235] width 823 height 27
paste input "[EMAIL_ADDRESS][DOMAIN_NAME]"
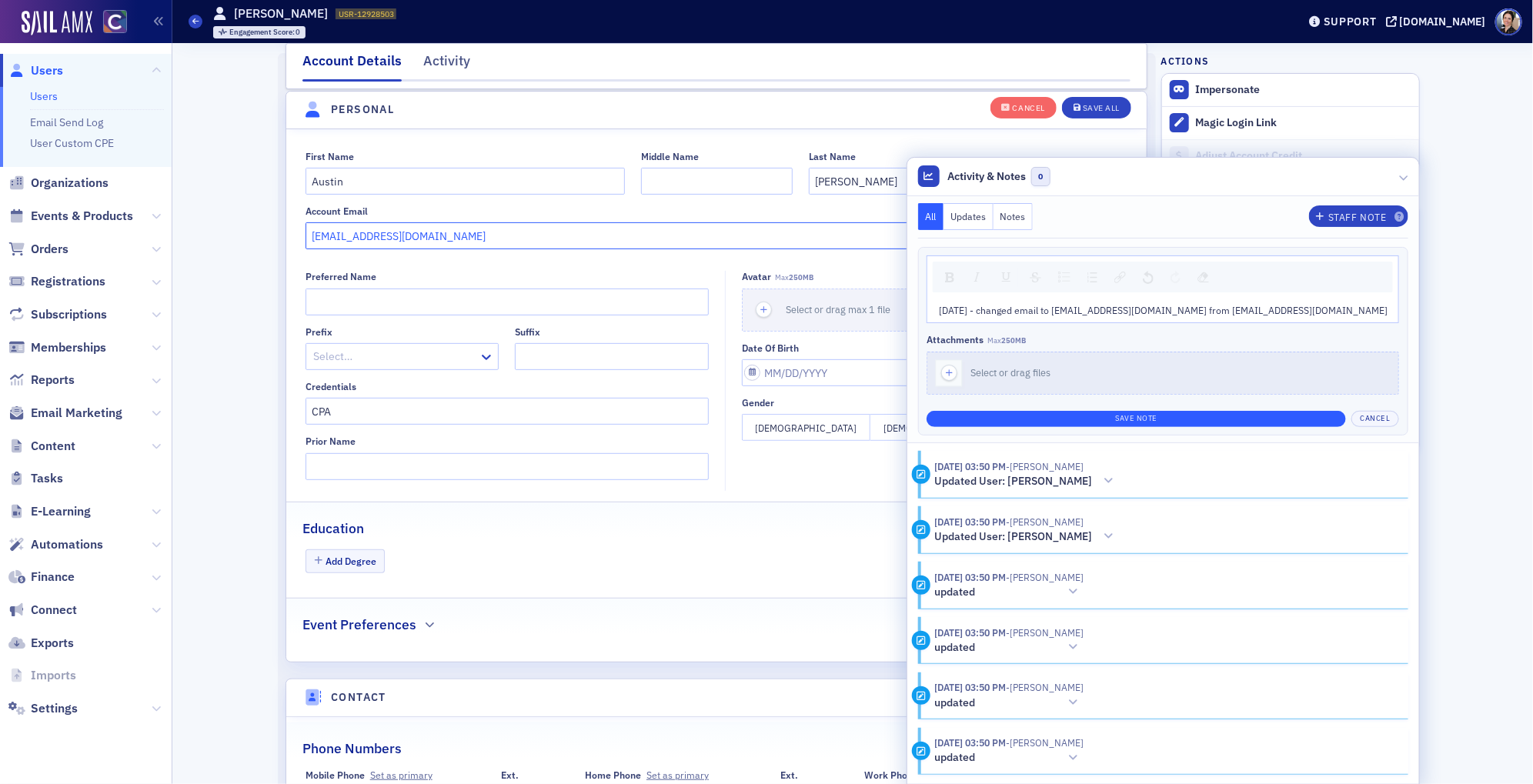
type input "[EMAIL_ADDRESS][DOMAIN_NAME]"
click at [1178, 415] on button "Save Note" at bounding box center [1136, 418] width 419 height 16
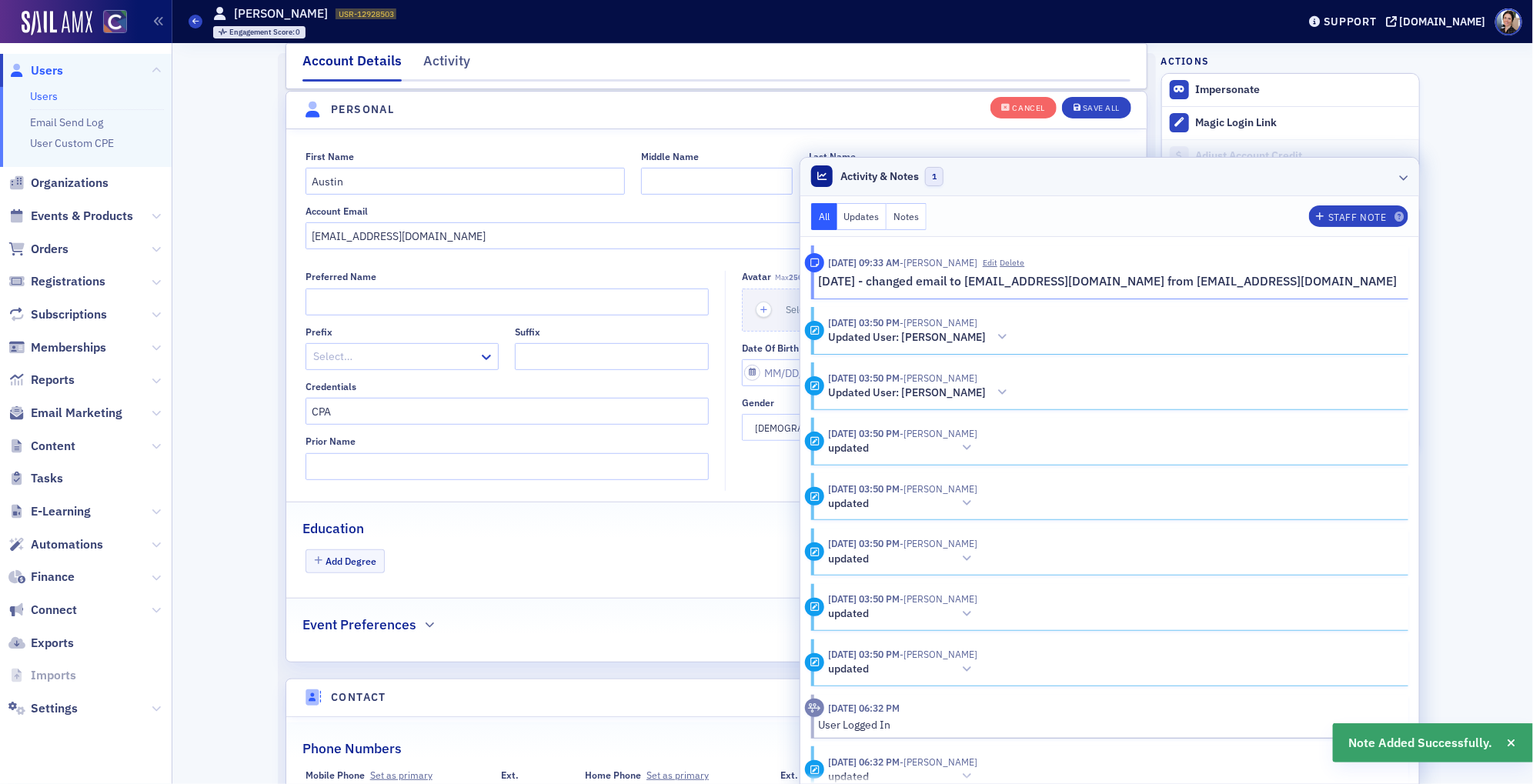
click at [1404, 179] on icon at bounding box center [1404, 177] width 9 height 9
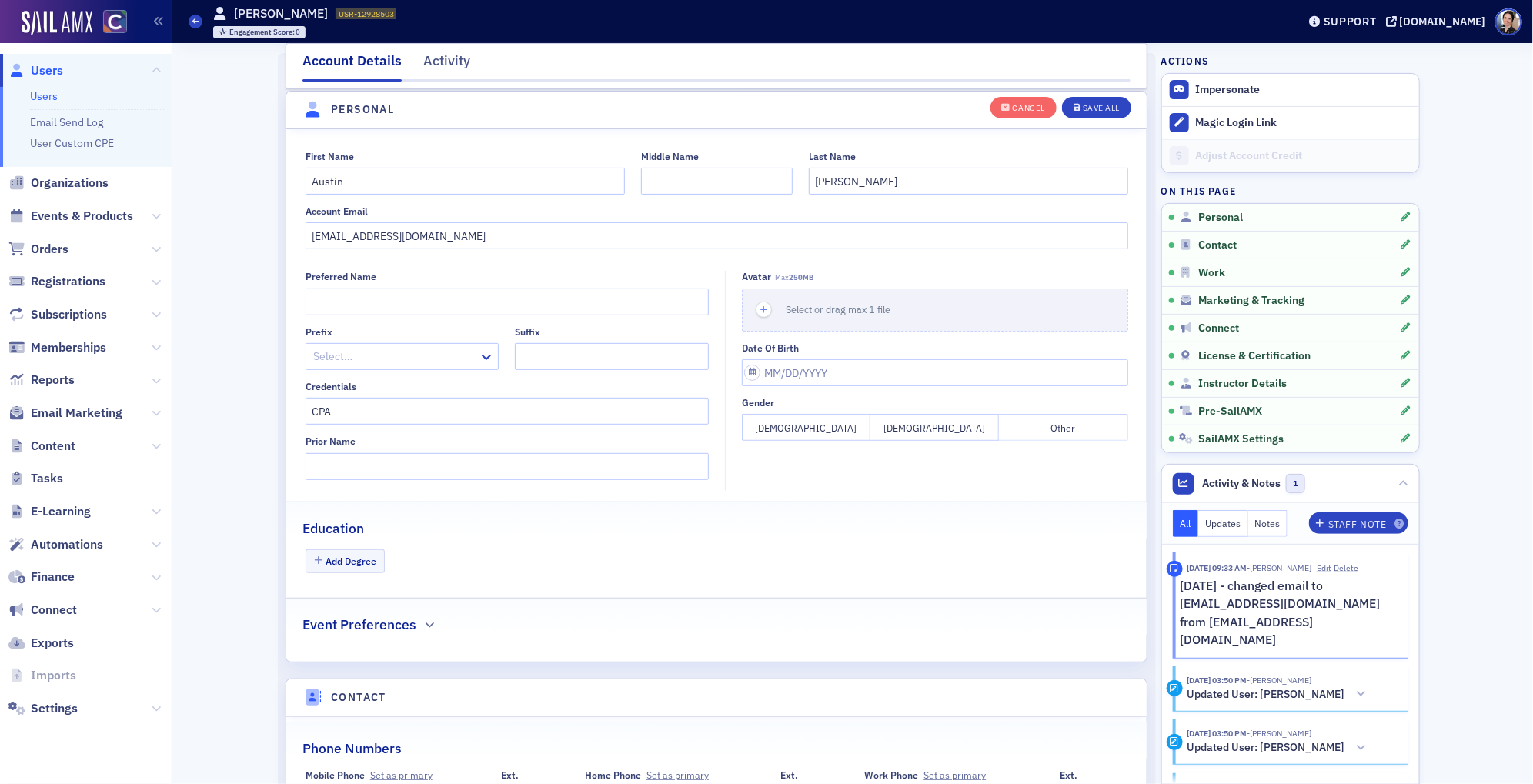
click at [1244, 608] on p "9/2/25 - changed email to austinjohnson1142@gmail.com from aujohnson@deloitte.c…" at bounding box center [1288, 614] width 218 height 73
click at [1331, 567] on button "Edit" at bounding box center [1324, 568] width 15 height 12
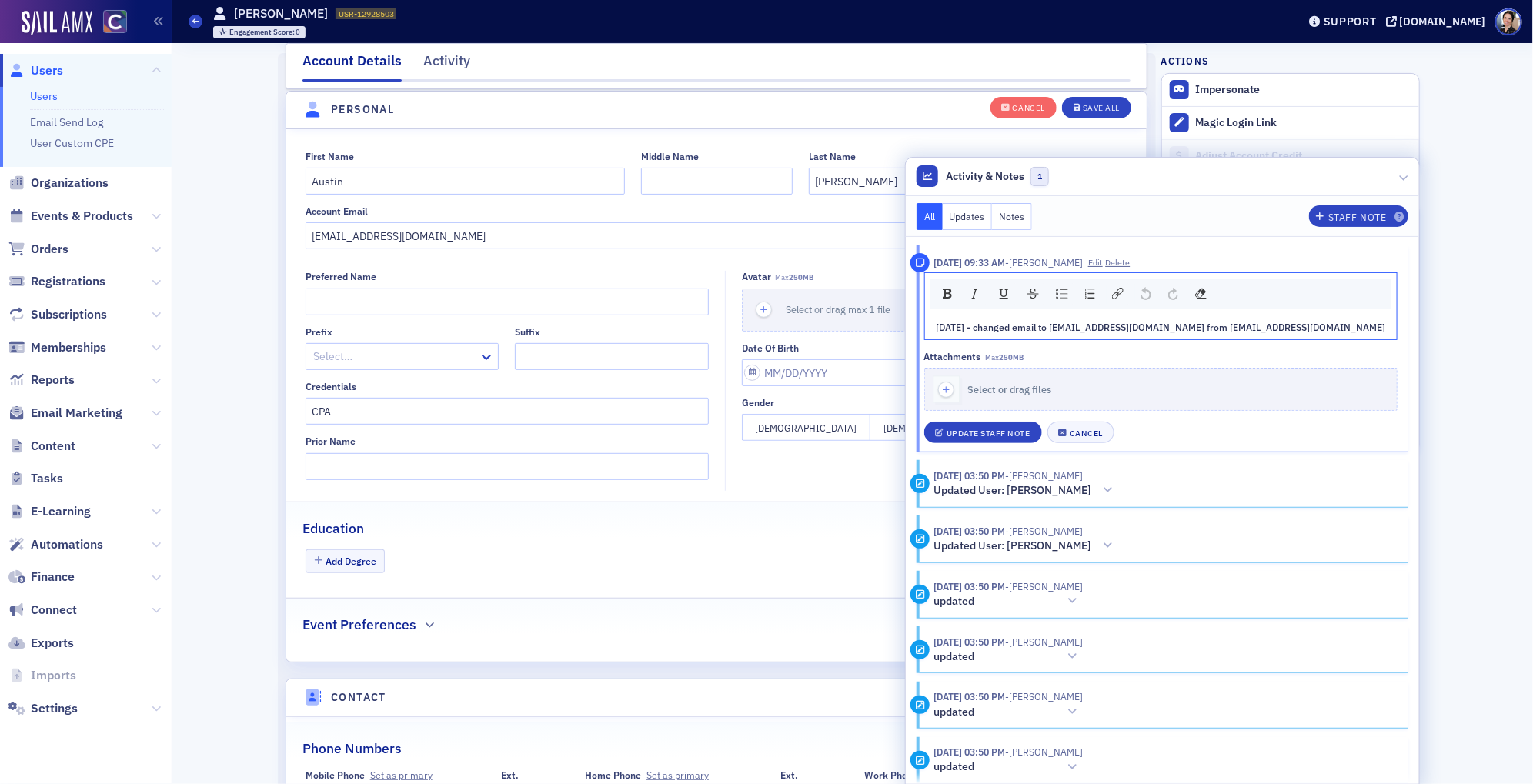
click at [1364, 333] on div "9/2/25 - changed email to austinjohnson1142@gmail.com from aujohnson@deloitte.c…" at bounding box center [1161, 327] width 449 height 14
click at [1387, 326] on div "9/2/25 - changed email to austinjohnson1142@gmail.com from aujohnson@deloitte.c…" at bounding box center [1160, 327] width 472 height 24
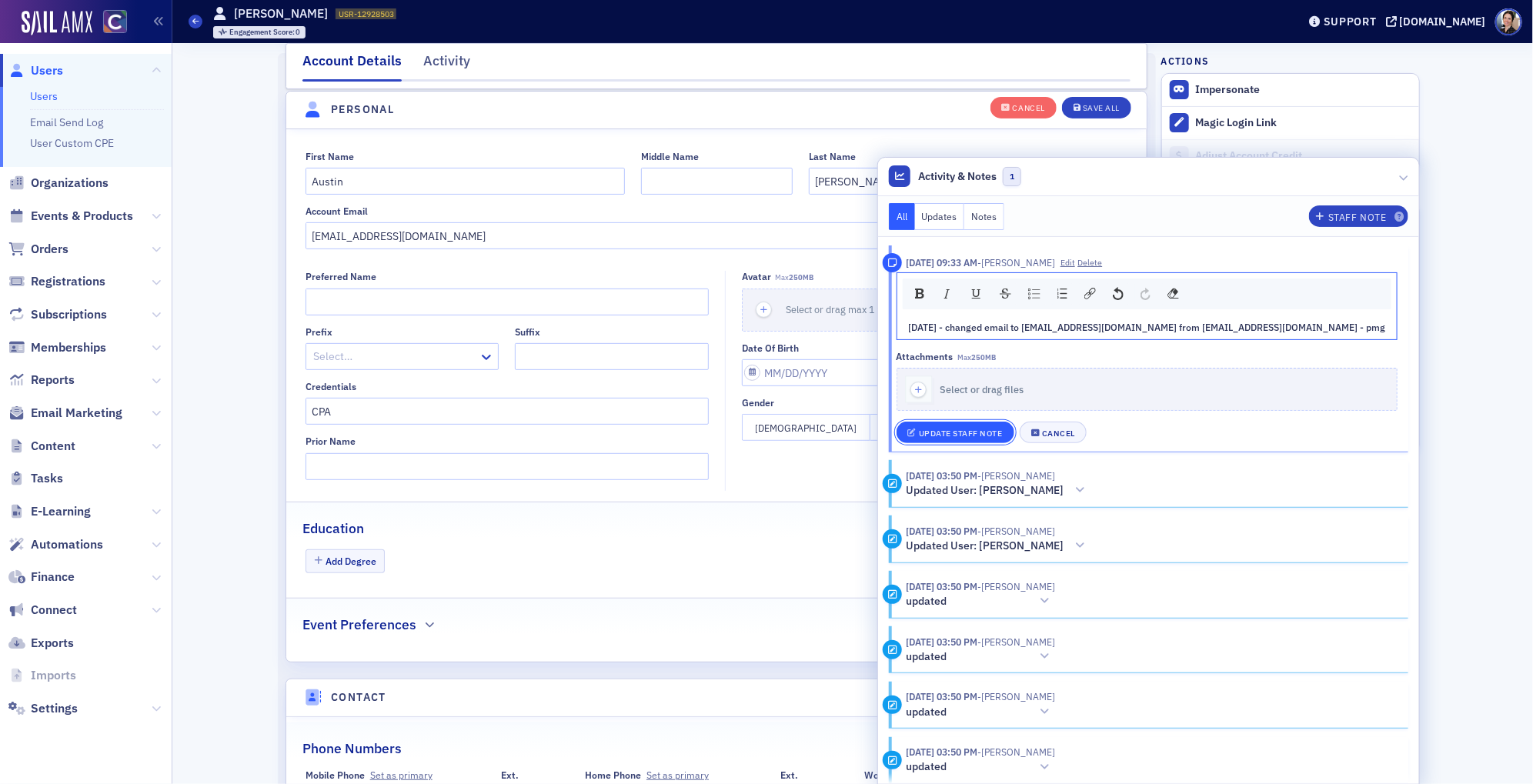
click at [1003, 431] on div "Update Staff Note" at bounding box center [960, 433] width 84 height 8
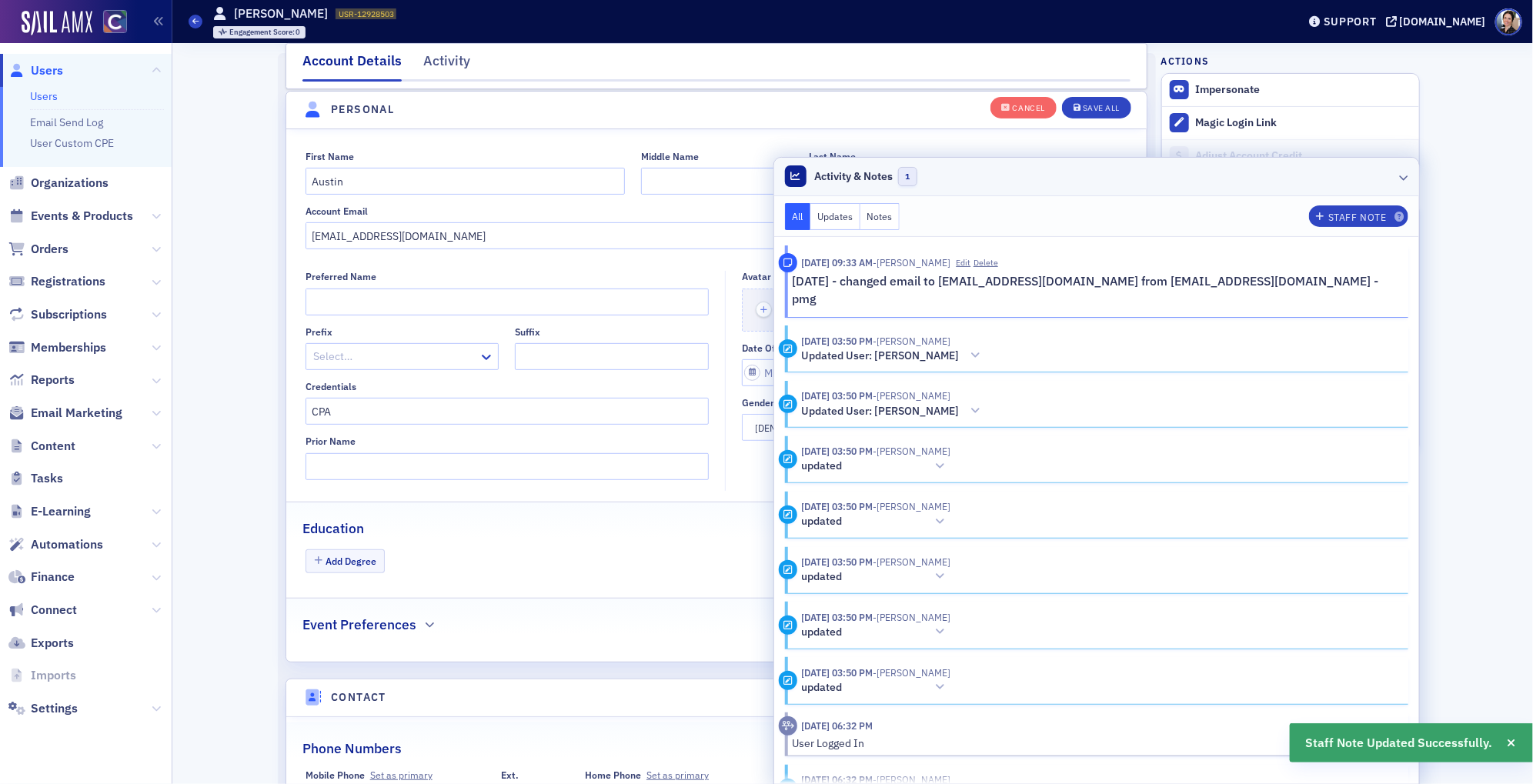
click at [1407, 176] on icon at bounding box center [1404, 177] width 9 height 9
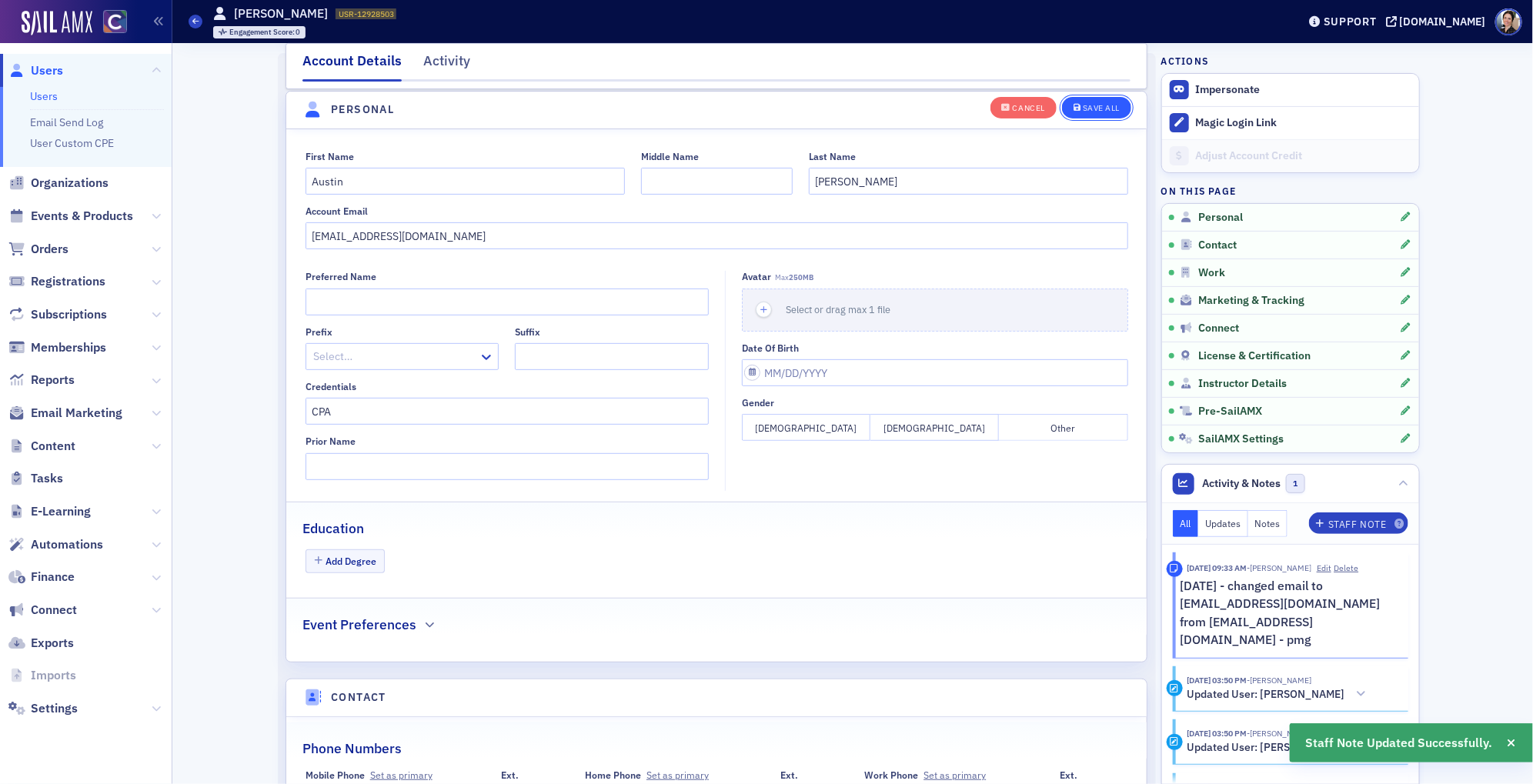
click at [1109, 105] on div "Save All" at bounding box center [1101, 107] width 37 height 8
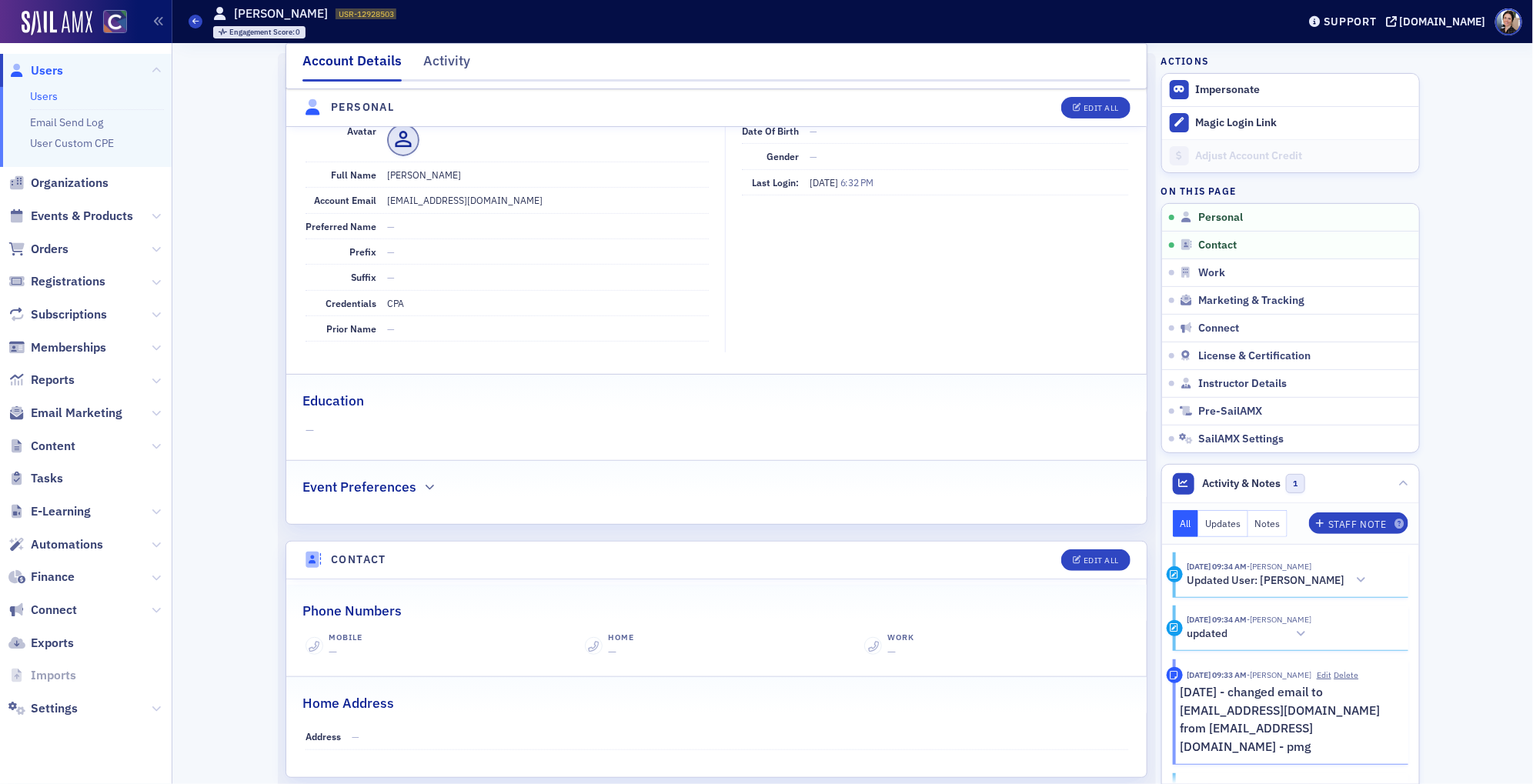
scroll to position [0, 0]
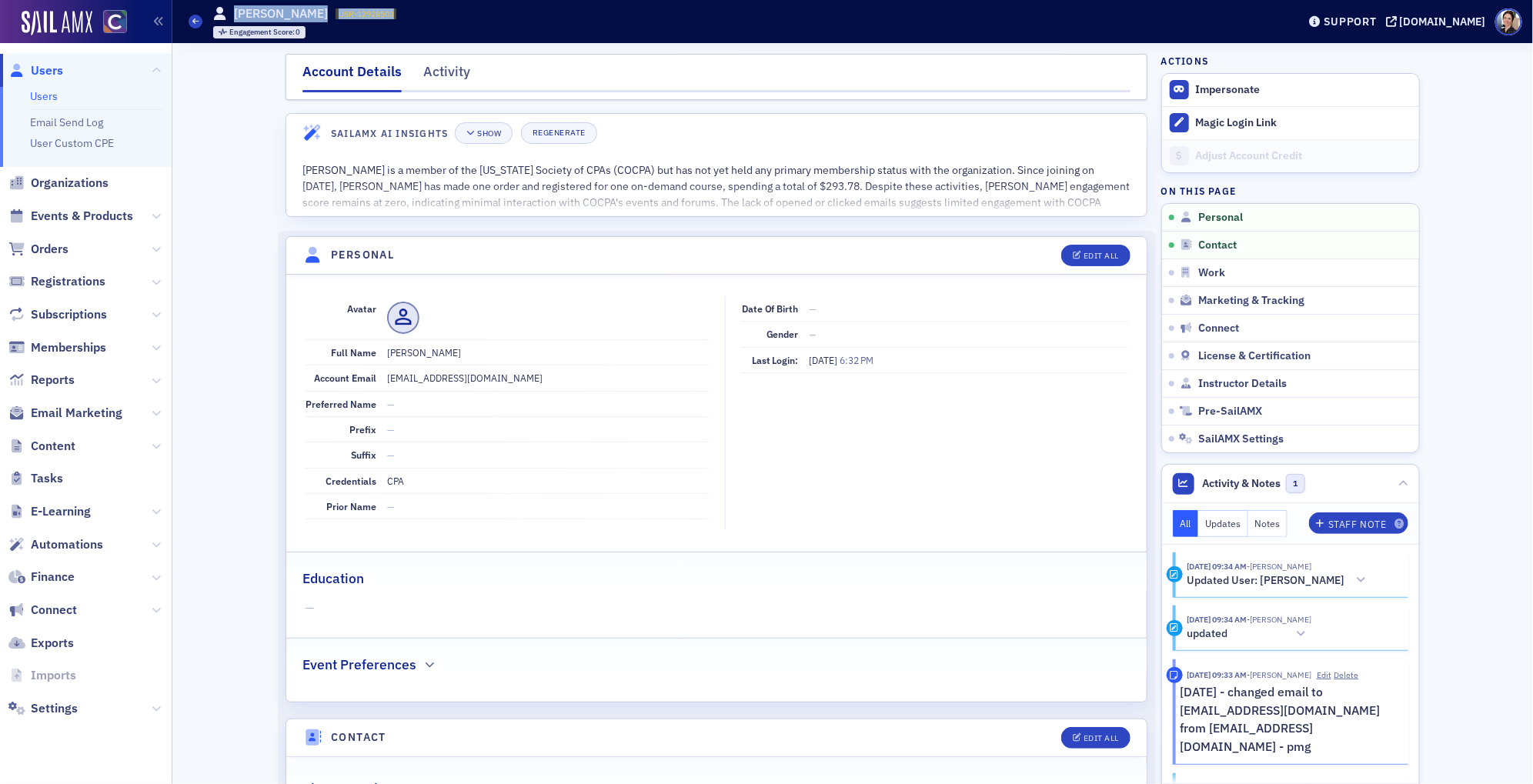
drag, startPoint x: 403, startPoint y: 10, endPoint x: 234, endPoint y: 7, distance: 169.0
click at [233, 7] on div "Users Austin Johnson USR-12928503 12928503 Engagement Score : 0" at bounding box center [731, 21] width 1086 height 44
click at [257, 14] on h1 "Austin Johnson" at bounding box center [281, 14] width 94 height 17
drag, startPoint x: 235, startPoint y: 10, endPoint x: 406, endPoint y: 7, distance: 171.0
click at [406, 7] on div "Users Austin Johnson USR-12928503 12928503 Engagement Score : 0" at bounding box center [731, 21] width 1086 height 44
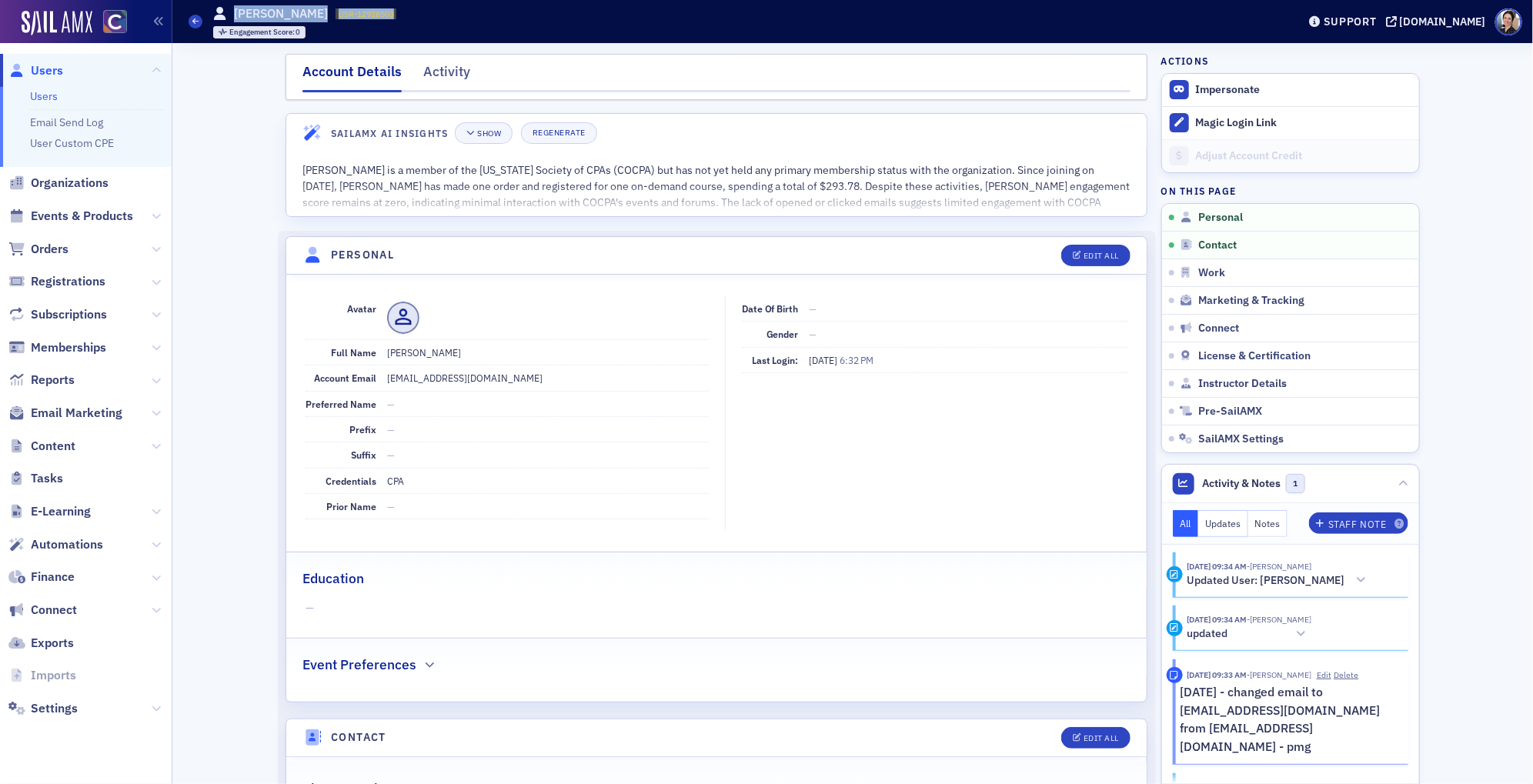
click at [366, 14] on span "USR-12928503" at bounding box center [366, 13] width 56 height 10
drag, startPoint x: 330, startPoint y: 10, endPoint x: 394, endPoint y: 7, distance: 64.1
click at [394, 7] on div "Users Austin Johnson USR-12928503 12928503 Engagement Score : 0" at bounding box center [731, 21] width 1086 height 44
click at [372, 9] on span "USR-12928503" at bounding box center [366, 13] width 56 height 10
drag, startPoint x: 334, startPoint y: 12, endPoint x: 349, endPoint y: 7, distance: 15.8
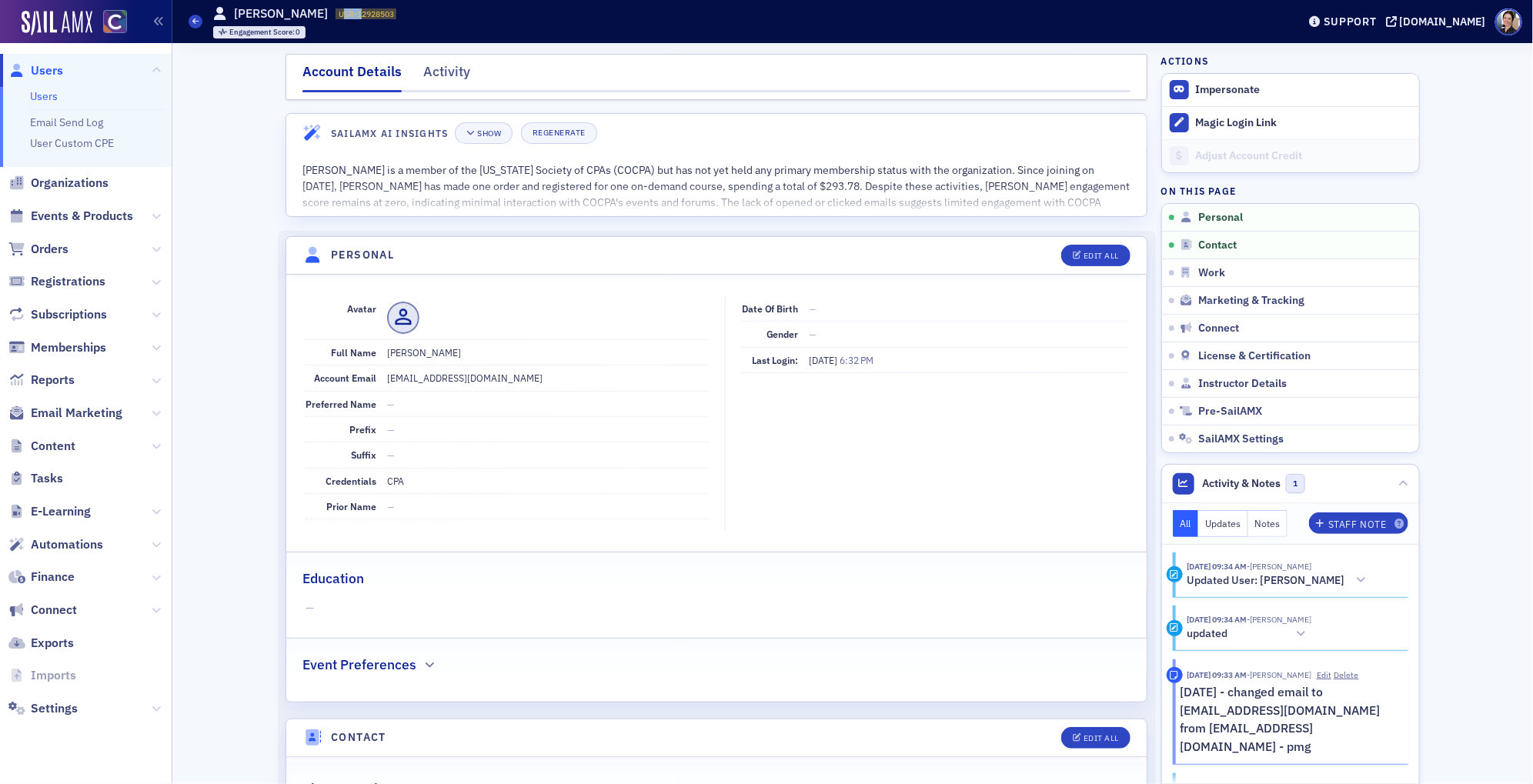
click at [352, 8] on span "USR-12928503" at bounding box center [366, 13] width 56 height 10
click at [349, 7] on div "Austin Johnson USR-12928503 12928503" at bounding box center [304, 14] width 184 height 17
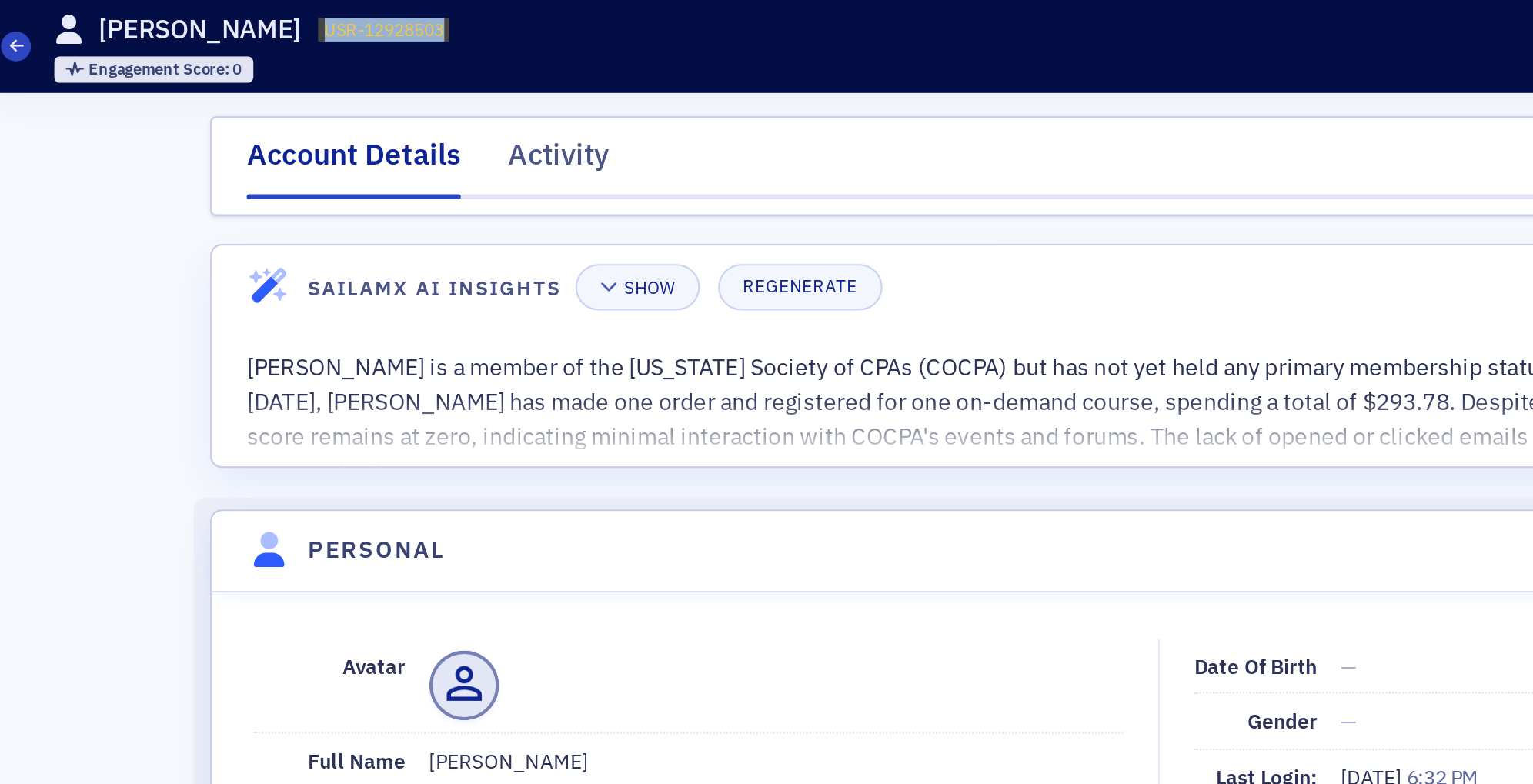
drag, startPoint x: 331, startPoint y: 14, endPoint x: 383, endPoint y: 10, distance: 52.2
click at [383, 10] on span "USR-12928503" at bounding box center [366, 13] width 56 height 10
click at [398, 15] on div "Users Austin Johnson USR-12928503 12928503 Engagement Score : 0" at bounding box center [731, 21] width 1086 height 44
drag, startPoint x: 331, startPoint y: 13, endPoint x: 390, endPoint y: 10, distance: 59.1
click at [390, 10] on span "USR-12928503 12928503" at bounding box center [365, 13] width 61 height 10
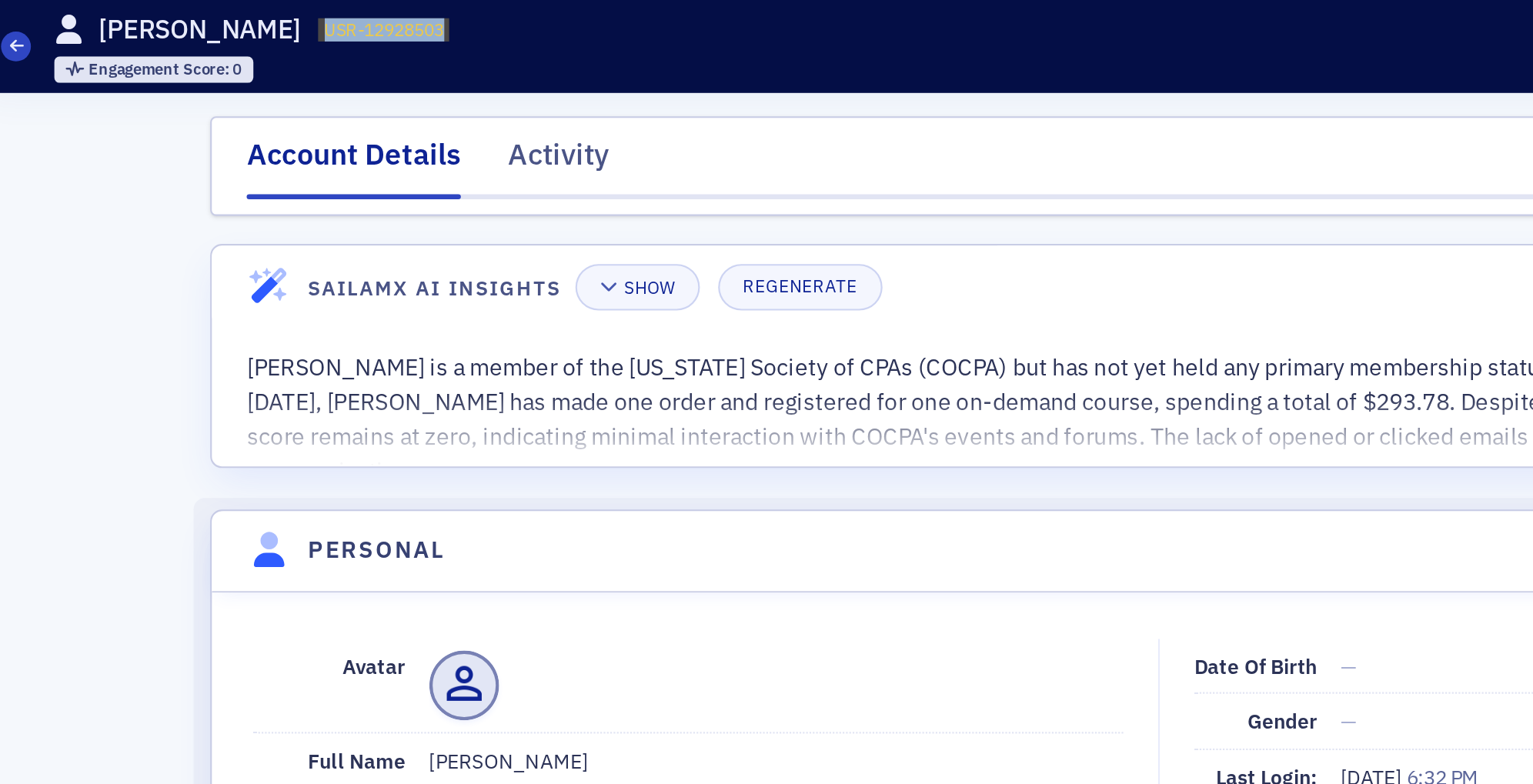
copy span "USR-12928503"
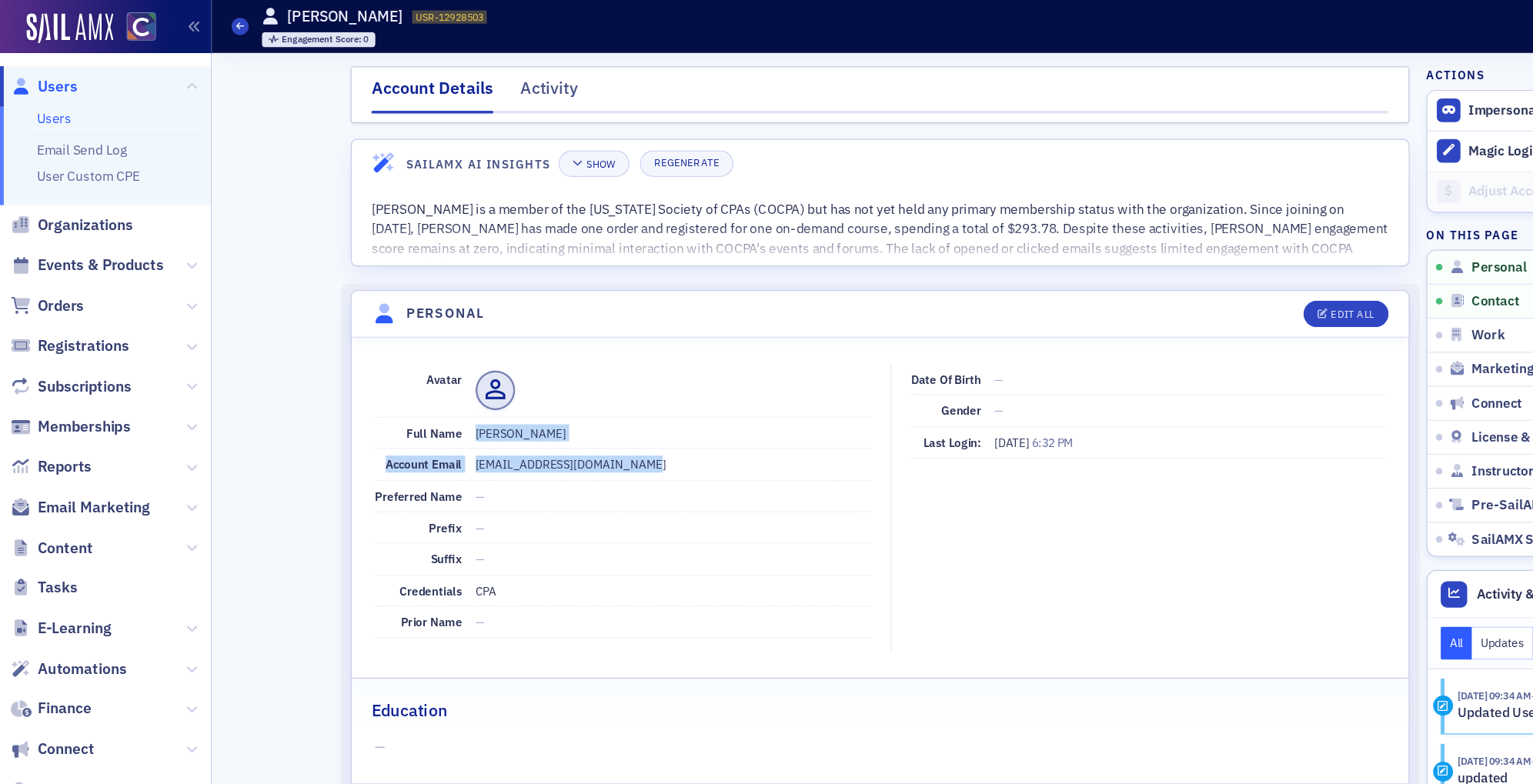
drag, startPoint x: 385, startPoint y: 351, endPoint x: 525, endPoint y: 375, distance: 142.0
click at [525, 375] on dl "Avatar Full Name Austin Johnson Account Email austinjohnson1142@gmail.com Prefe…" at bounding box center [507, 408] width 403 height 224
copy dl "Austin Johnson Account Email austinjohnson1142@gmail.com"
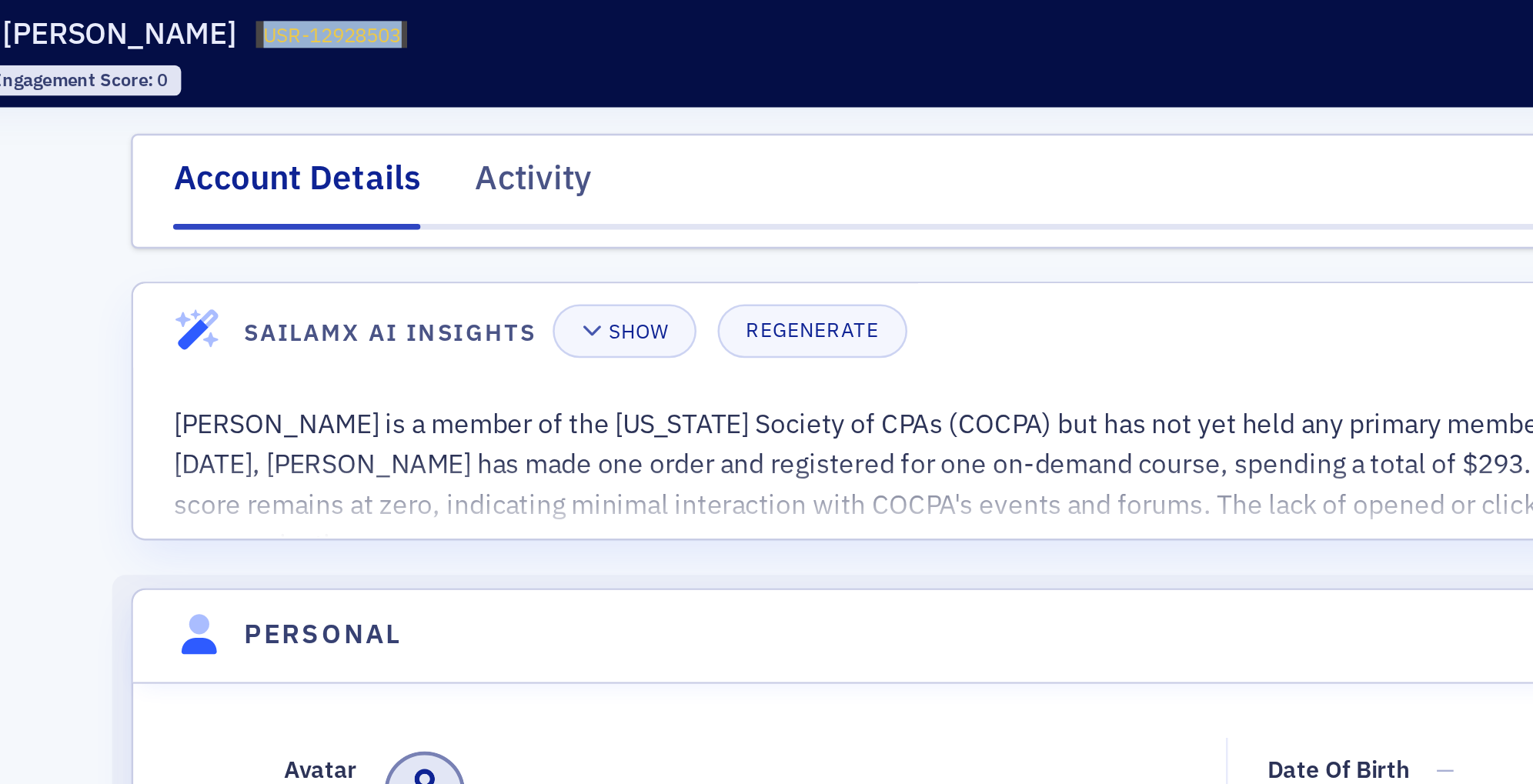
drag, startPoint x: 331, startPoint y: 13, endPoint x: 385, endPoint y: 10, distance: 54.1
click at [385, 10] on span "USR-12928503" at bounding box center [366, 13] width 56 height 10
click at [356, 27] on div "Engagement Score : 0" at bounding box center [304, 32] width 184 height 12
drag, startPoint x: 331, startPoint y: 13, endPoint x: 390, endPoint y: 11, distance: 59.0
click at [390, 11] on div "Users Austin Johnson USR-12928503 12928503 Engagement Score : 0" at bounding box center [731, 21] width 1086 height 44
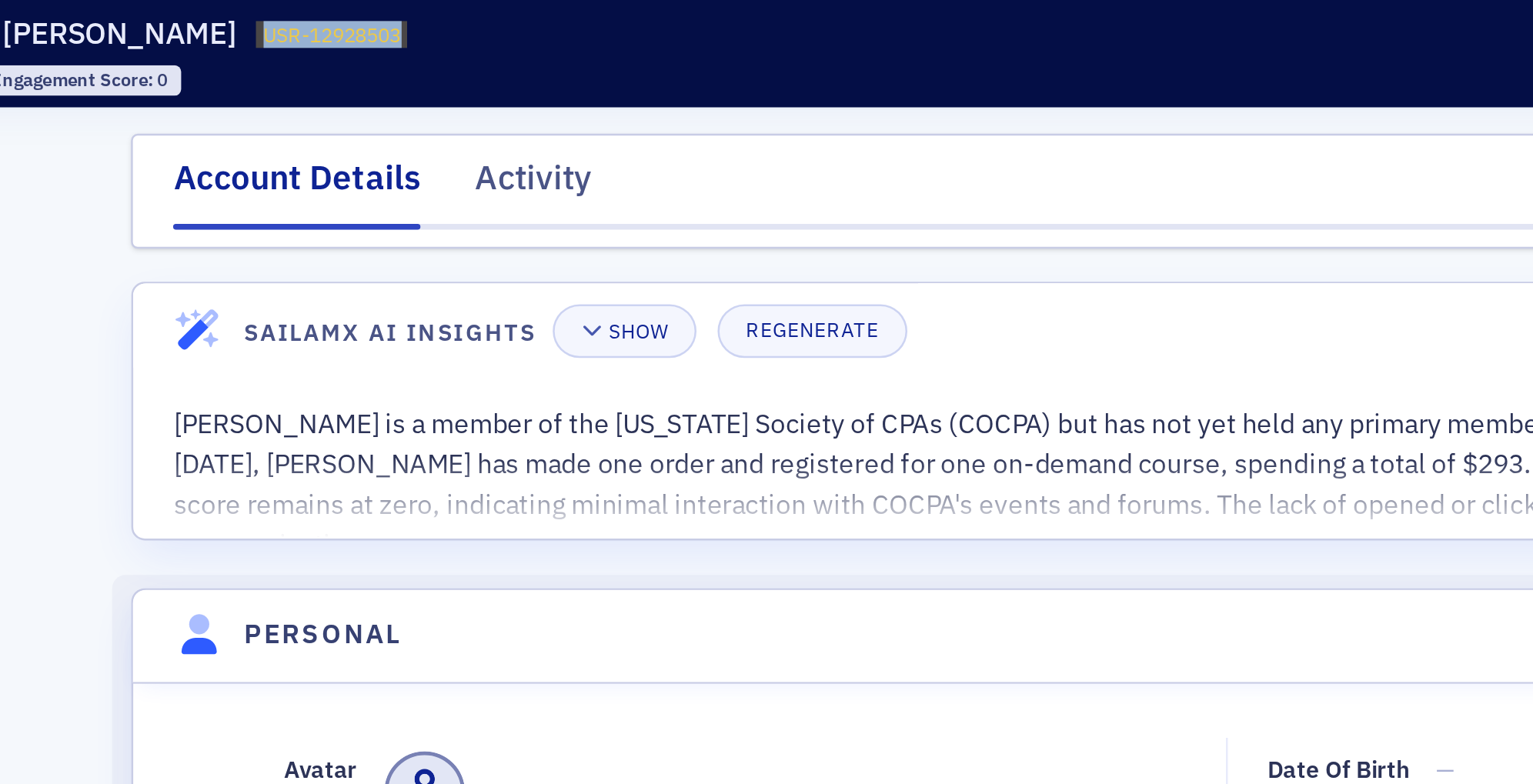
copy span "USR-12928503"
